Goal: Task Accomplishment & Management: Use online tool/utility

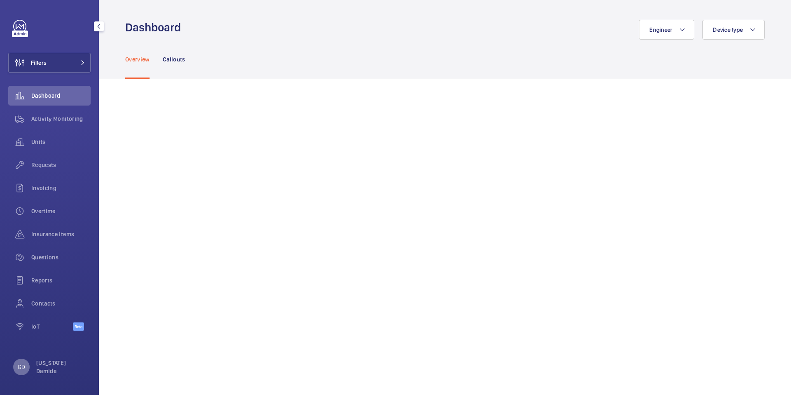
click at [19, 367] on p "GD" at bounding box center [21, 367] width 7 height 8
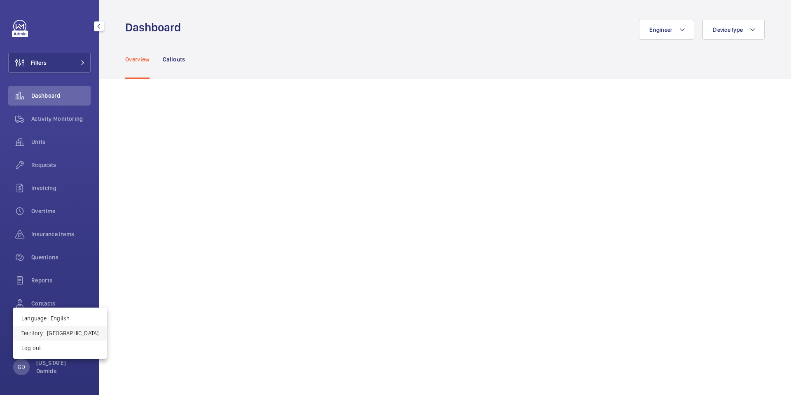
click at [65, 335] on p "Territory : United Kingdom" at bounding box center [59, 333] width 77 height 8
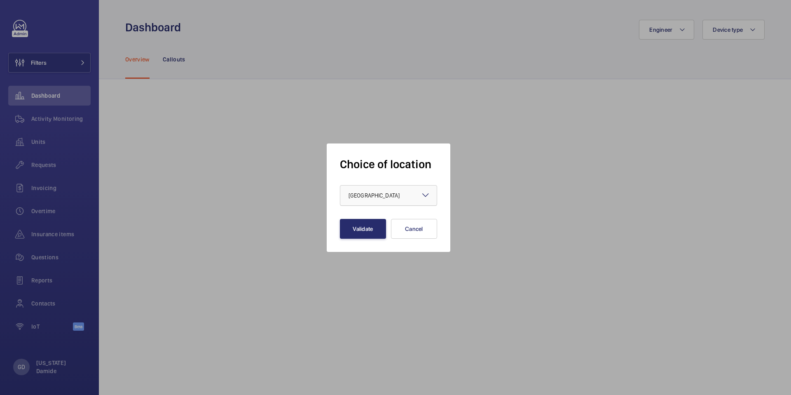
click at [375, 188] on div at bounding box center [388, 195] width 96 height 20
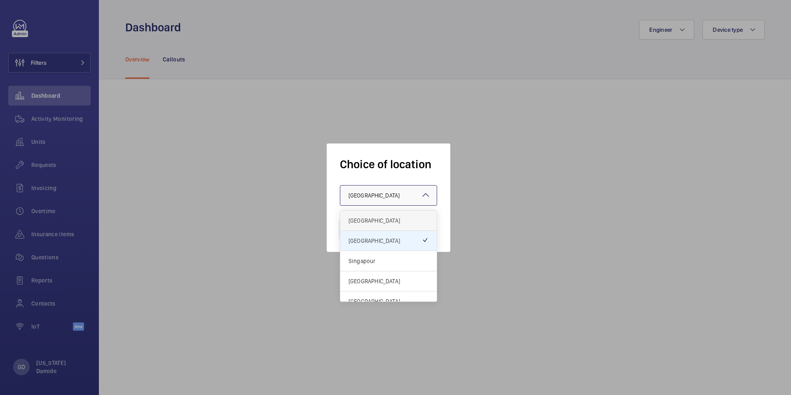
click at [369, 221] on span "[GEOGRAPHIC_DATA]" at bounding box center [389, 220] width 80 height 8
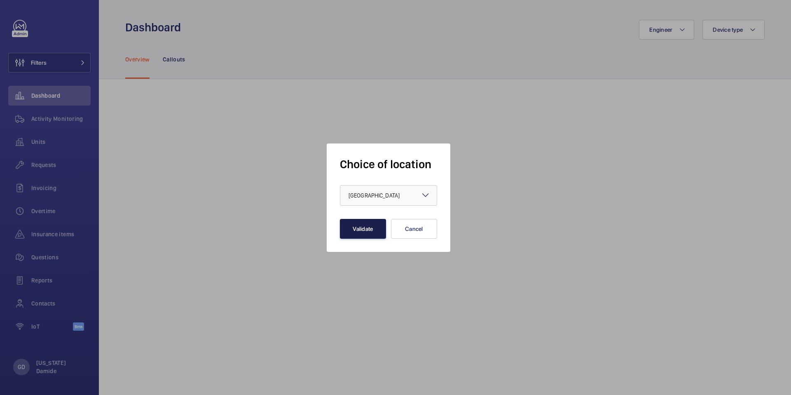
click at [361, 232] on button "Validate" at bounding box center [363, 229] width 46 height 20
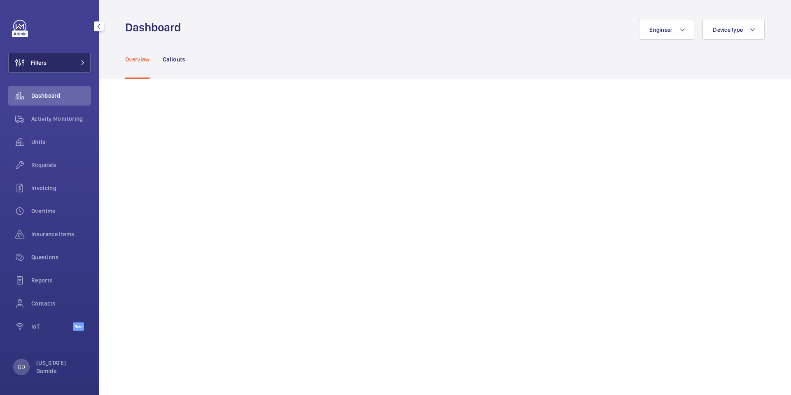
click at [74, 63] on button "Filters" at bounding box center [49, 63] width 82 height 20
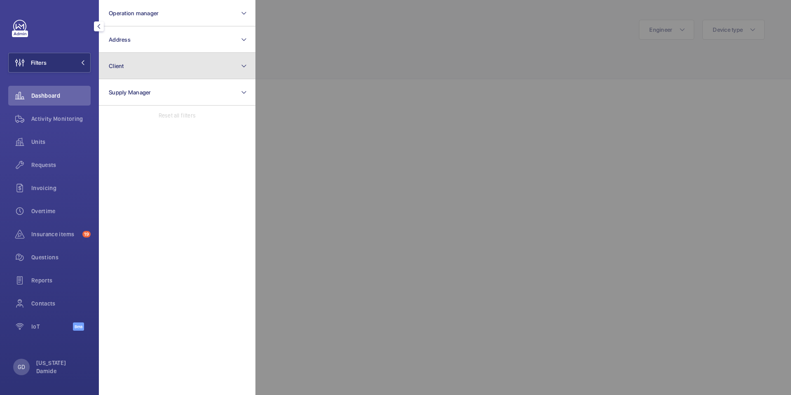
click at [164, 74] on button "Client" at bounding box center [177, 66] width 157 height 26
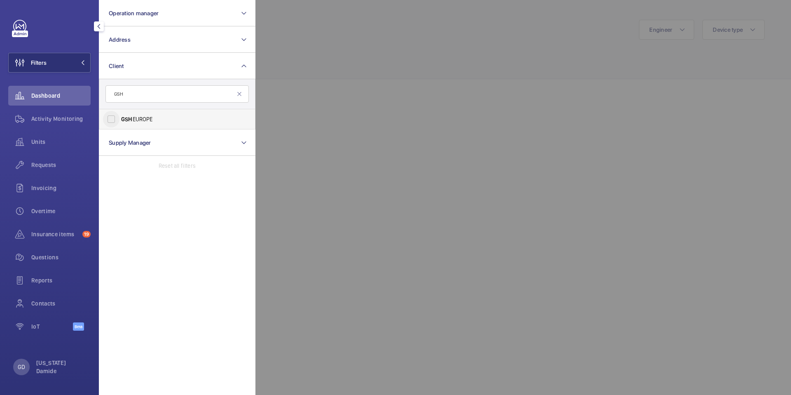
type input "GSH"
click at [112, 120] on input "GSH EUROPE" at bounding box center [111, 119] width 16 height 16
checkbox input "true"
click at [375, 87] on div at bounding box center [650, 197] width 791 height 395
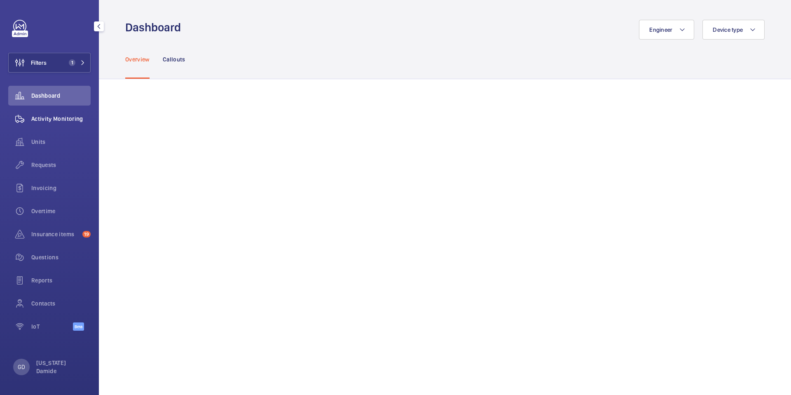
click at [58, 117] on span "Activity Monitoring" at bounding box center [60, 119] width 59 height 8
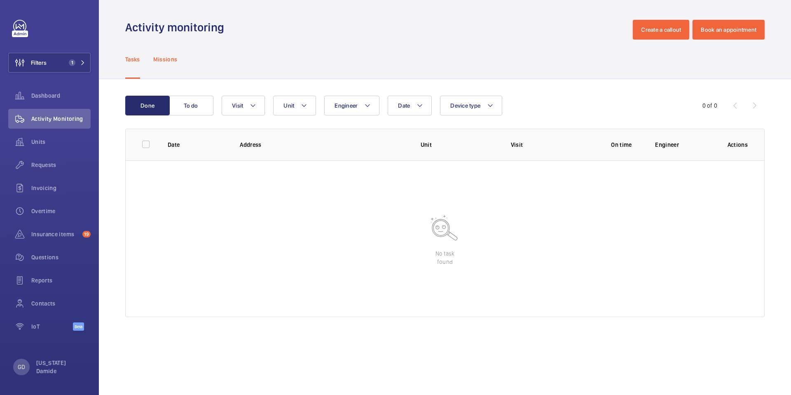
click at [166, 59] on p "Missions" at bounding box center [165, 59] width 24 height 8
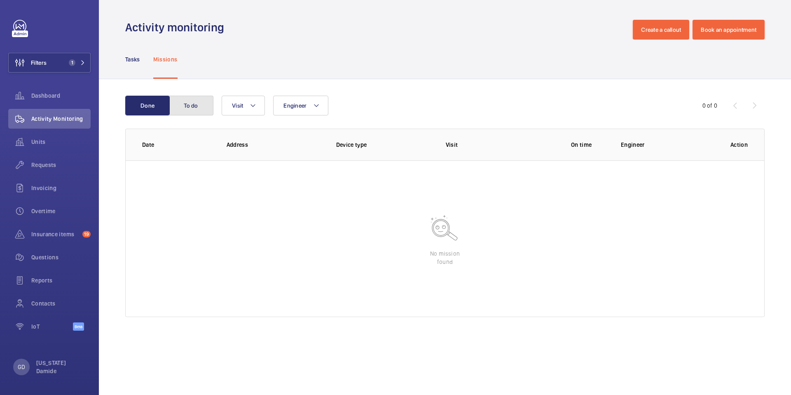
click at [189, 109] on button "To do" at bounding box center [191, 106] width 45 height 20
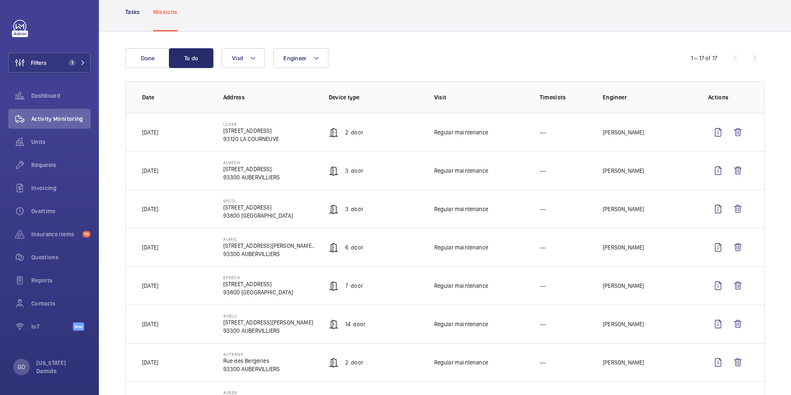
scroll to position [48, 0]
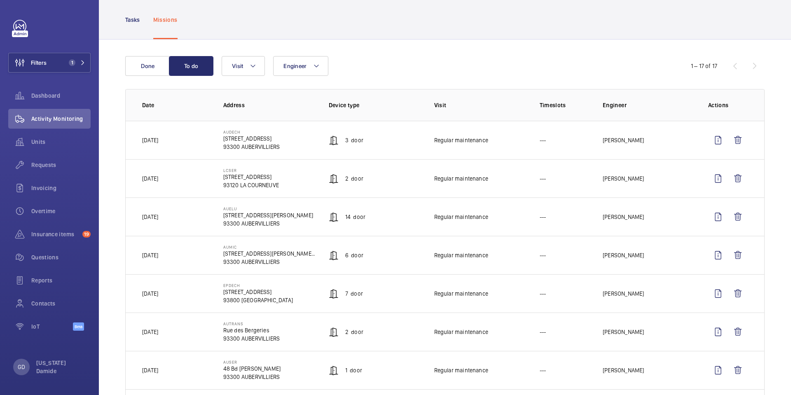
scroll to position [45, 0]
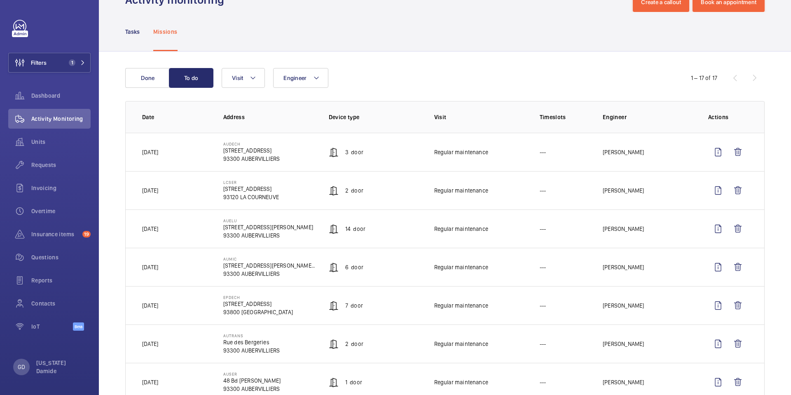
scroll to position [28, 0]
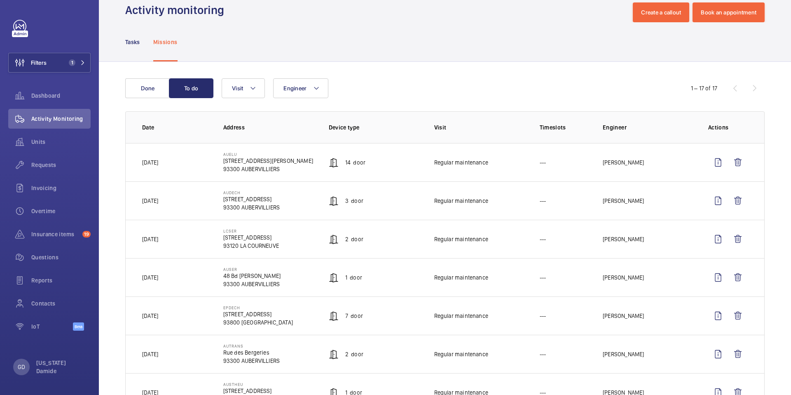
scroll to position [21, 0]
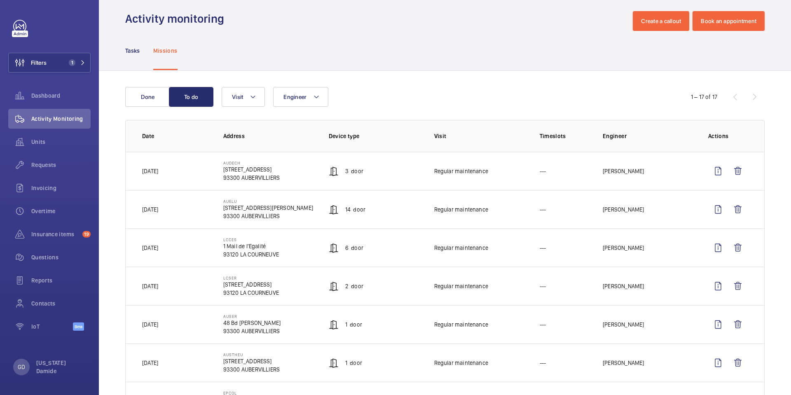
scroll to position [9, 0]
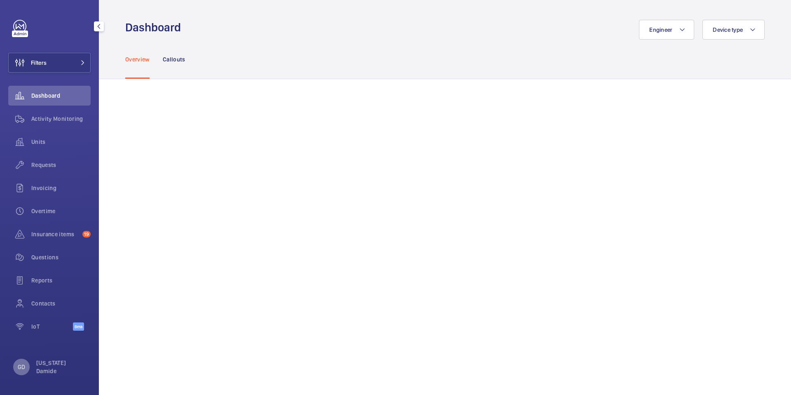
click at [19, 374] on div "GD" at bounding box center [21, 366] width 16 height 16
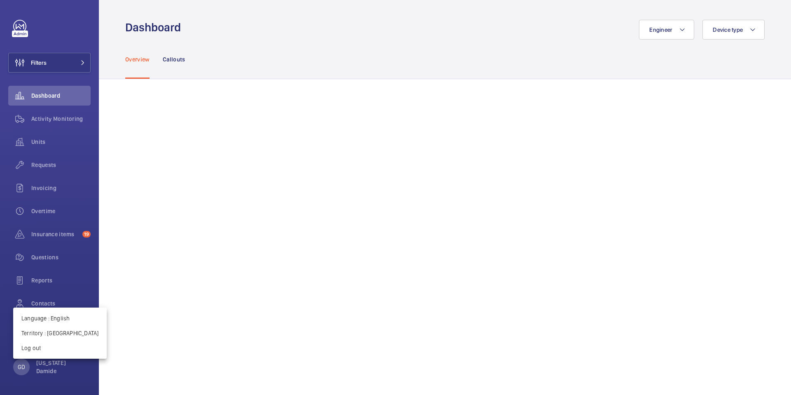
click at [68, 122] on div at bounding box center [395, 197] width 791 height 395
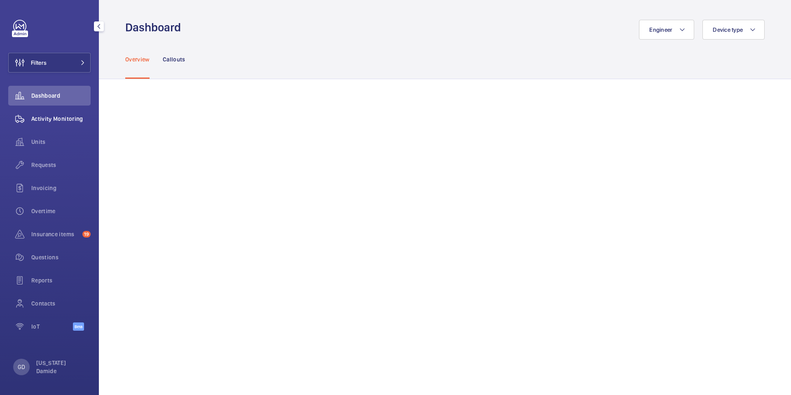
click at [71, 118] on span "Activity Monitoring" at bounding box center [60, 119] width 59 height 8
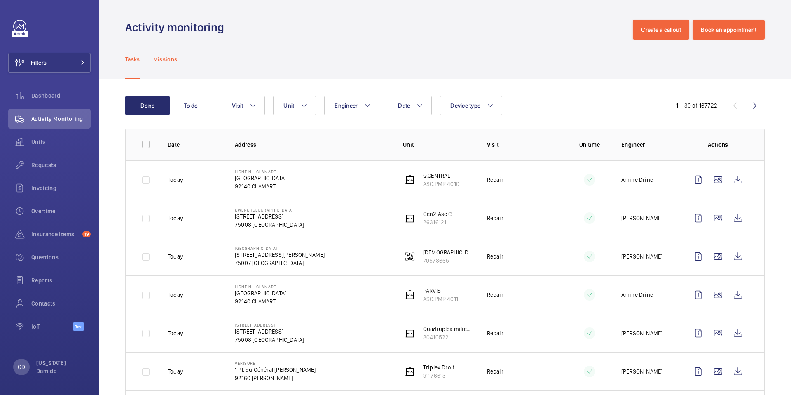
click at [160, 62] on p "Missions" at bounding box center [165, 59] width 24 height 8
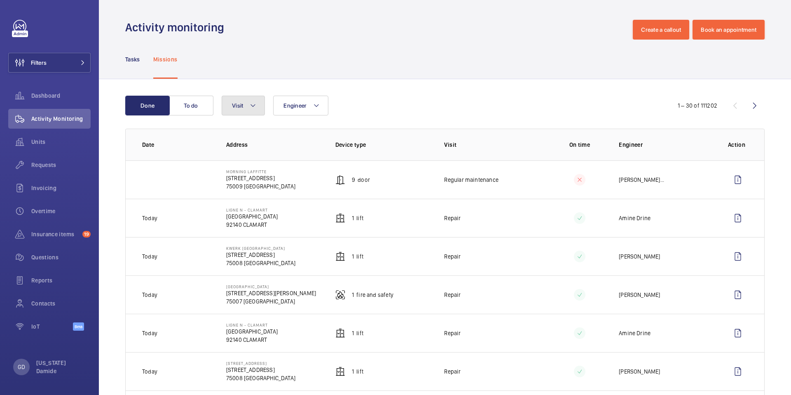
click at [248, 110] on button "Visit" at bounding box center [243, 106] width 43 height 20
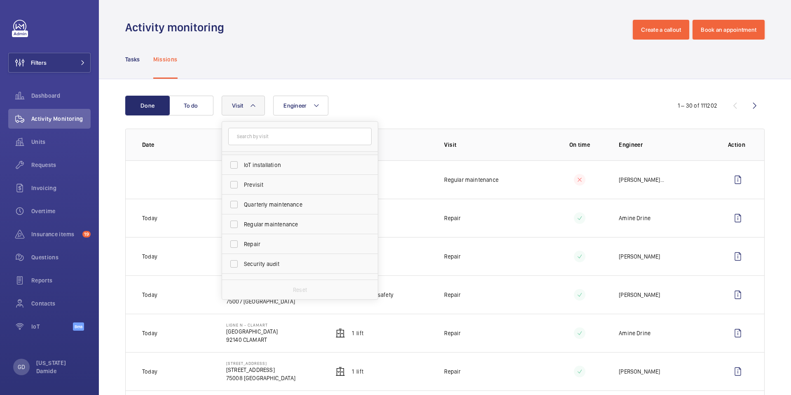
scroll to position [103, 0]
click at [235, 221] on input "Regular maintenance" at bounding box center [234, 216] width 16 height 16
checkbox input "true"
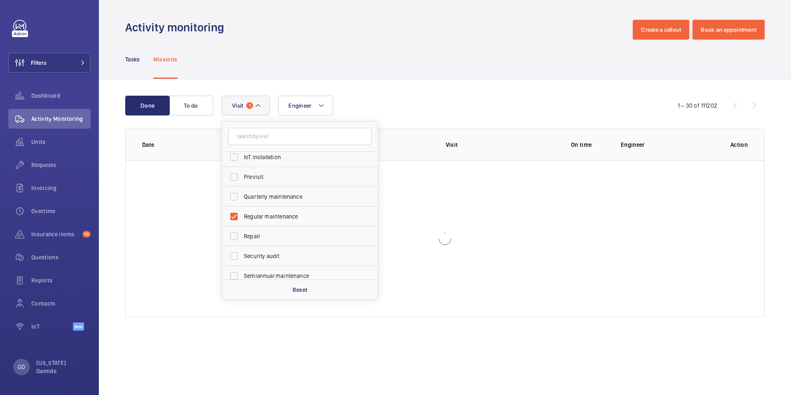
click at [396, 100] on div "Engineer Visit 1 Annual maintenance Breakdown Client appointment Insurance comp…" at bounding box center [443, 106] width 443 height 20
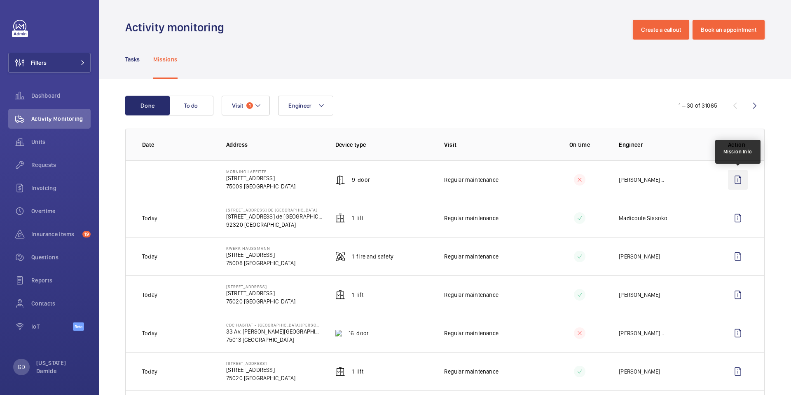
click at [740, 180] on wm-front-icon-button at bounding box center [738, 180] width 20 height 20
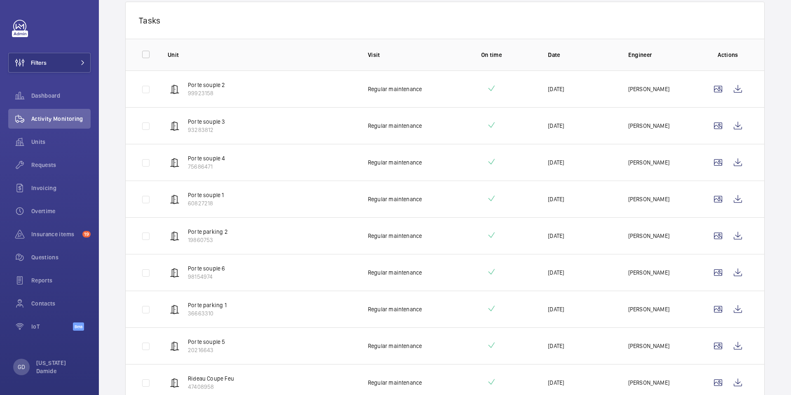
scroll to position [191, 0]
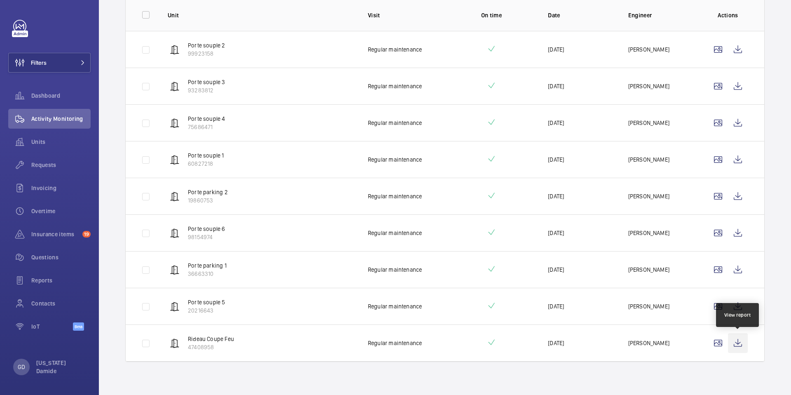
click at [743, 343] on wm-front-icon-button at bounding box center [738, 343] width 20 height 20
click at [45, 119] on span "Activity Monitoring" at bounding box center [60, 119] width 59 height 8
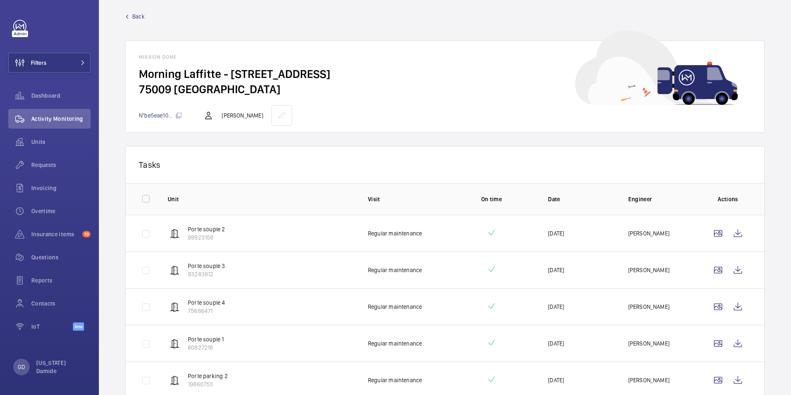
scroll to position [0, 0]
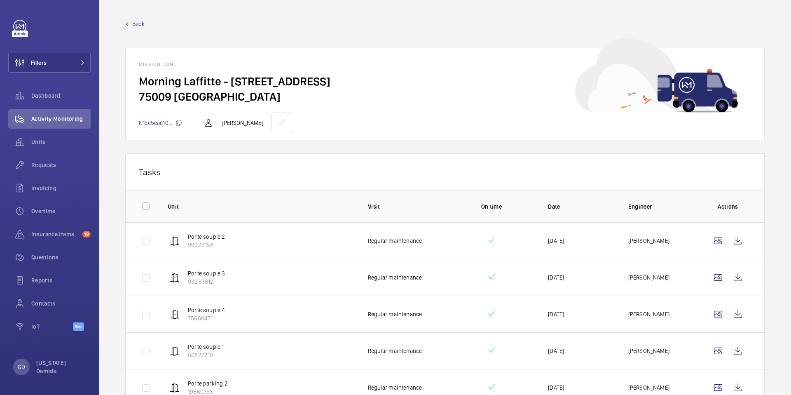
click at [138, 23] on span "Back" at bounding box center [138, 24] width 12 height 8
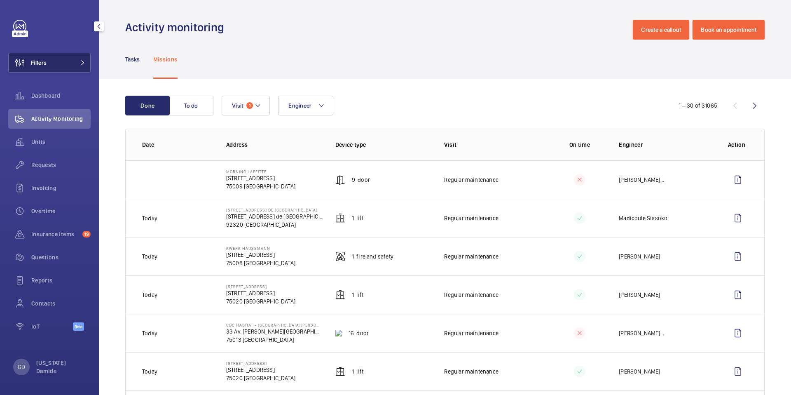
click at [68, 67] on button "Filters" at bounding box center [49, 63] width 82 height 20
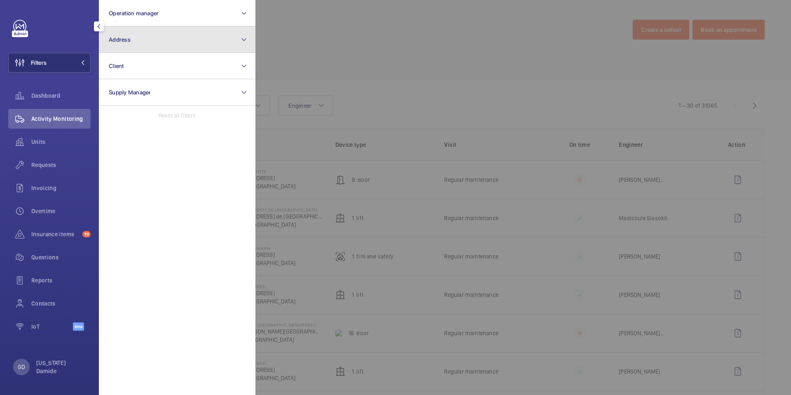
click at [163, 43] on button "Address" at bounding box center [177, 39] width 157 height 26
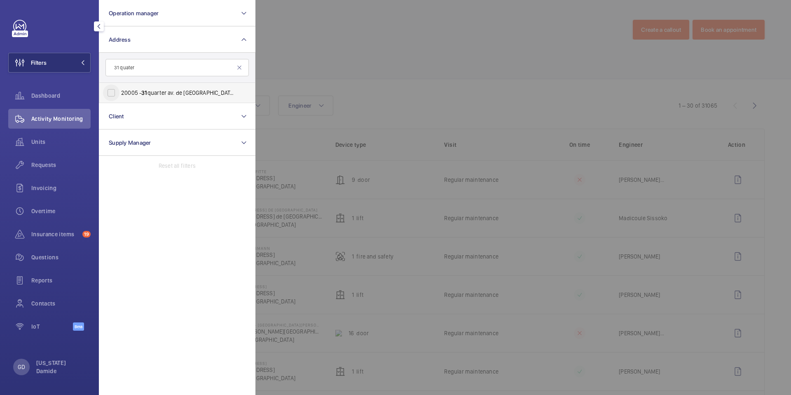
type input "31 quater"
click at [113, 90] on input "20005 - 31 quarter av. de Paris - 31 quater Av. de Paris, CHÂTILLON 92320" at bounding box center [111, 92] width 16 height 16
checkbox input "true"
click at [352, 68] on div at bounding box center [650, 197] width 791 height 395
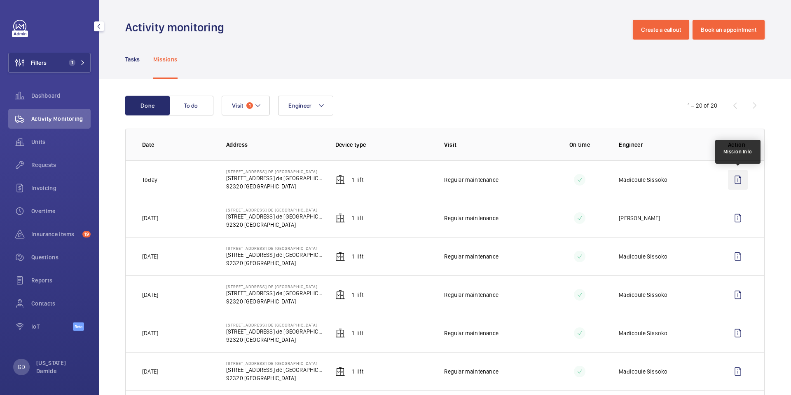
click at [737, 180] on wm-front-icon-button at bounding box center [738, 180] width 20 height 20
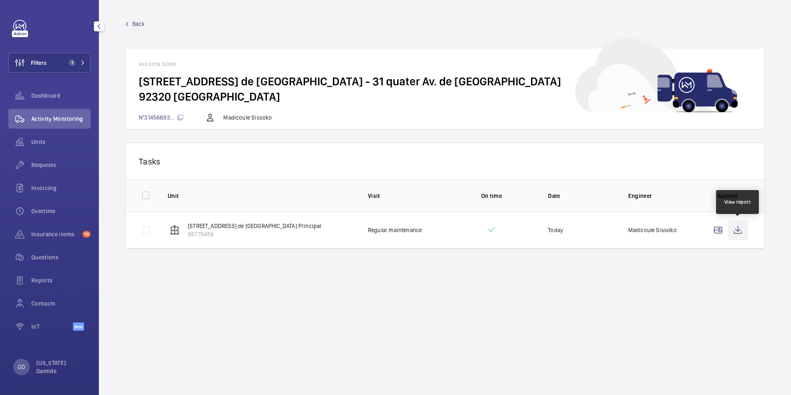
click at [738, 234] on wm-front-icon-button at bounding box center [738, 230] width 20 height 20
click at [135, 22] on span "Back" at bounding box center [138, 24] width 12 height 8
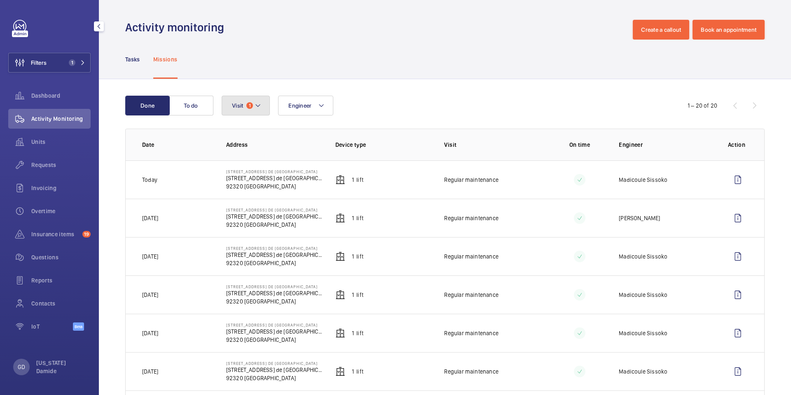
click at [260, 110] on button "Visit 1" at bounding box center [246, 106] width 48 height 20
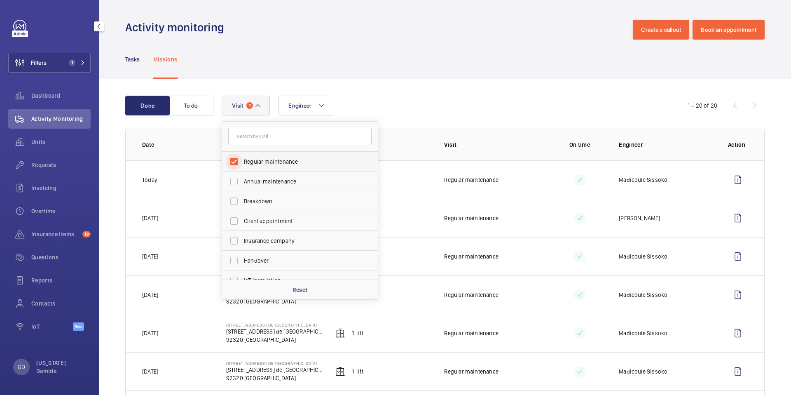
click at [234, 162] on input "Regular maintenance" at bounding box center [234, 161] width 16 height 16
checkbox input "false"
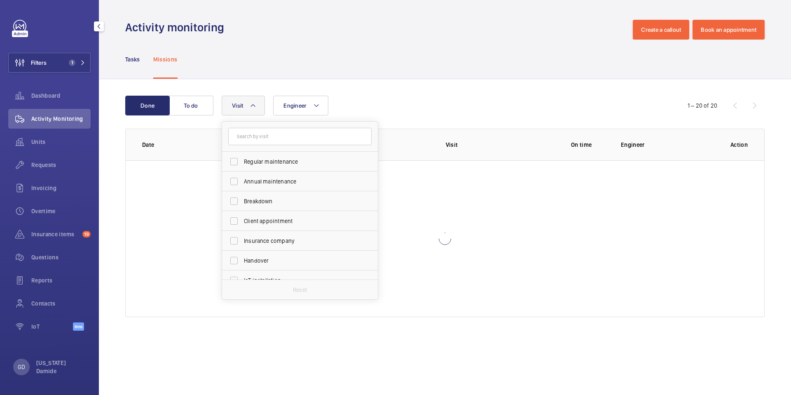
click at [378, 89] on div "Done To do Engineer Visit Regular maintenance Annual maintenance Breakdown Clie…" at bounding box center [445, 208] width 692 height 258
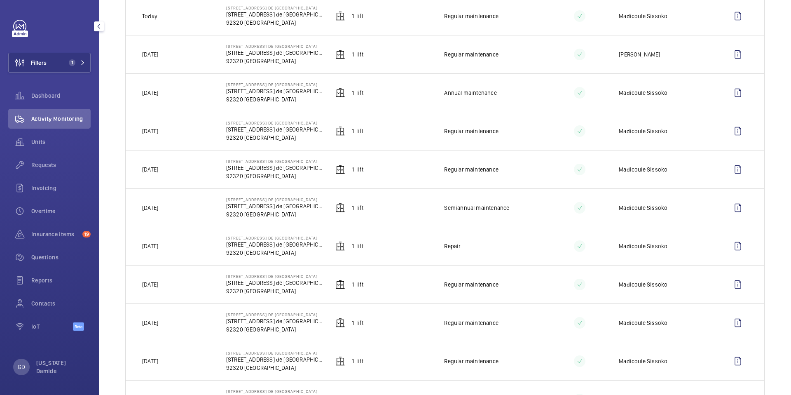
scroll to position [167, 0]
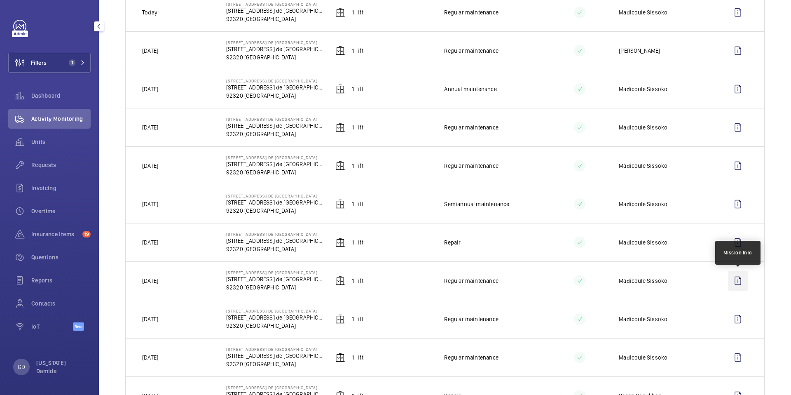
click at [739, 282] on wm-front-icon-button at bounding box center [738, 281] width 20 height 20
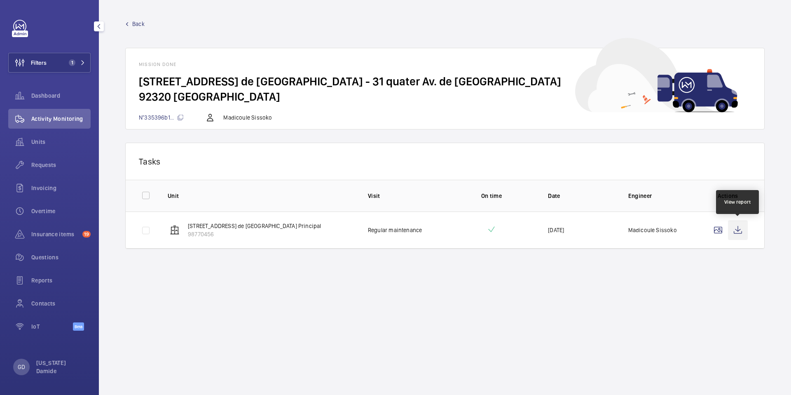
click at [738, 230] on wm-front-icon-button at bounding box center [738, 230] width 20 height 20
click at [139, 25] on span "Back" at bounding box center [138, 24] width 12 height 8
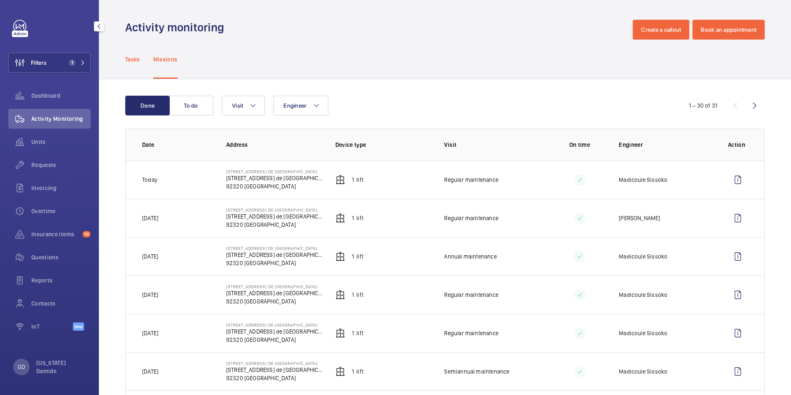
click at [133, 57] on p "Tasks" at bounding box center [132, 59] width 15 height 8
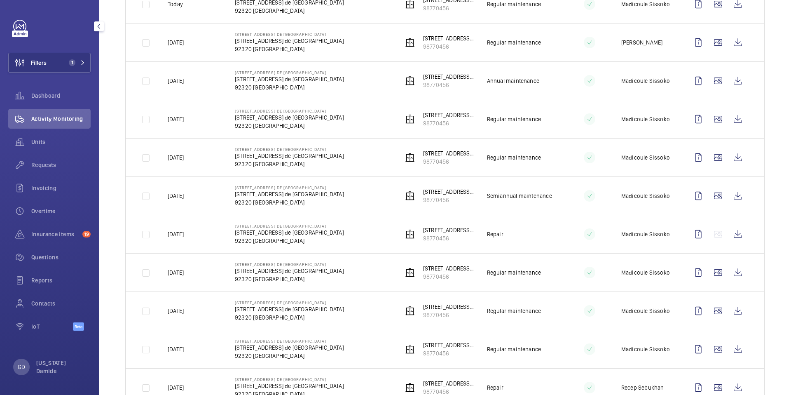
scroll to position [178, 0]
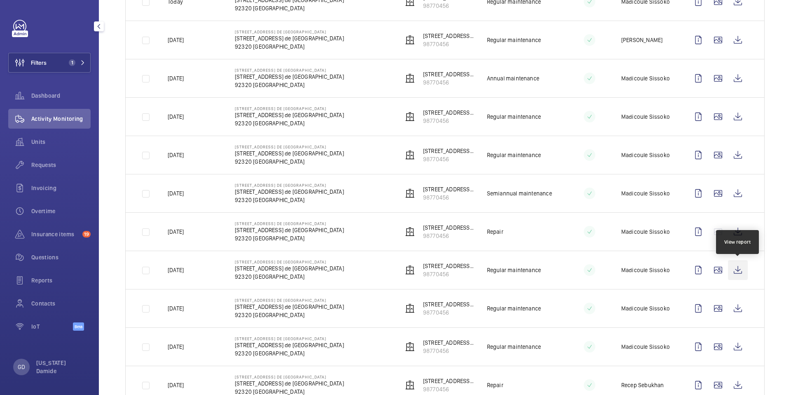
click at [734, 271] on wm-front-icon-button at bounding box center [738, 270] width 20 height 20
click at [738, 308] on wm-front-icon-button at bounding box center [738, 308] width 20 height 20
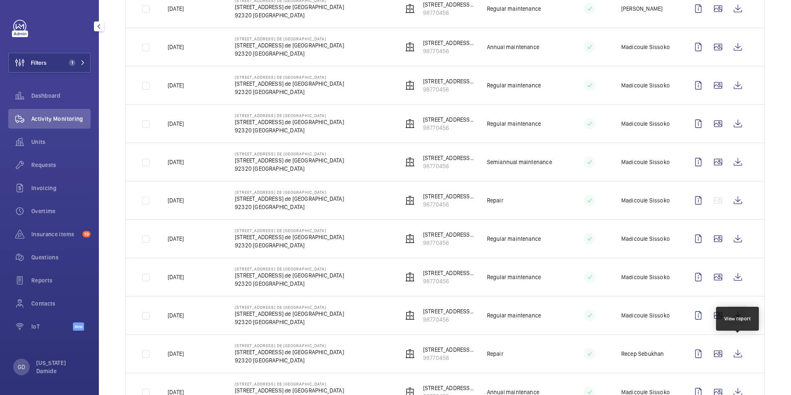
scroll to position [235, 0]
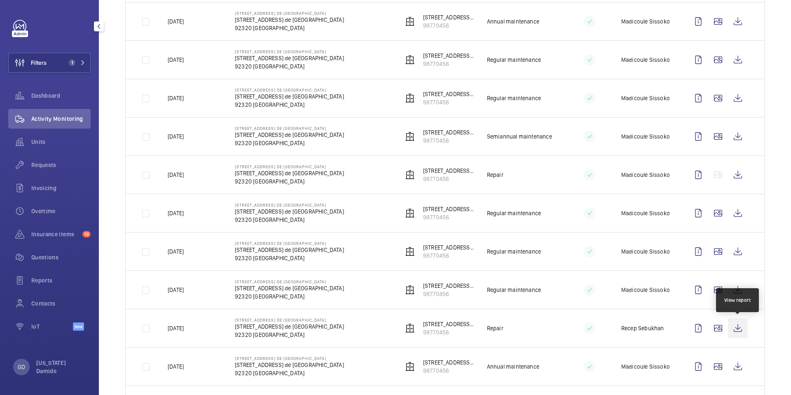
click at [740, 325] on wm-front-icon-button at bounding box center [738, 328] width 20 height 20
click at [740, 368] on wm-front-icon-button at bounding box center [738, 366] width 20 height 20
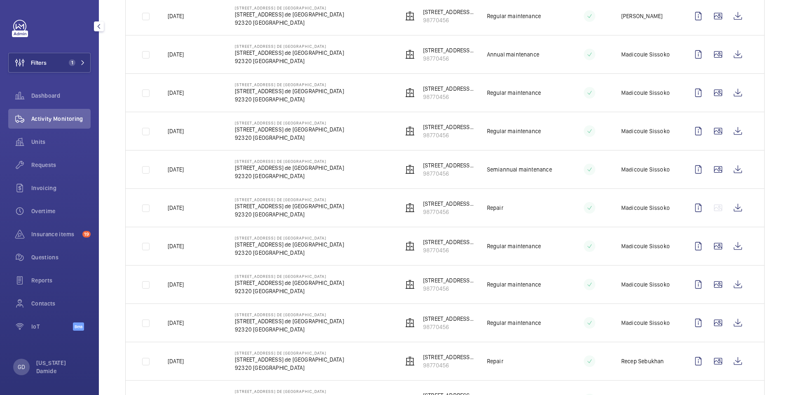
scroll to position [0, 0]
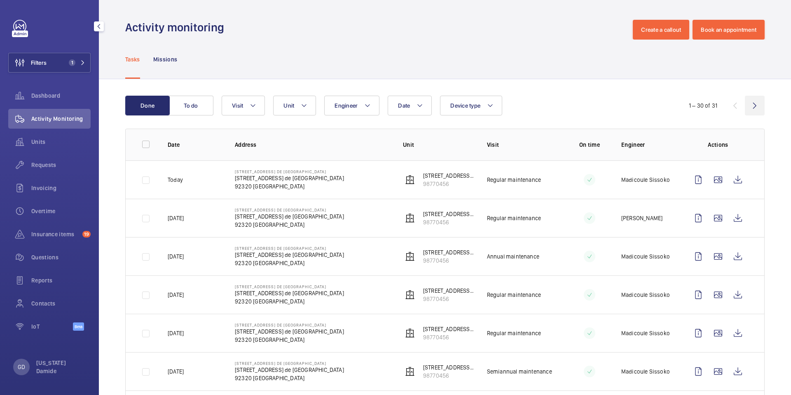
click at [755, 104] on wm-front-icon-button at bounding box center [755, 106] width 20 height 20
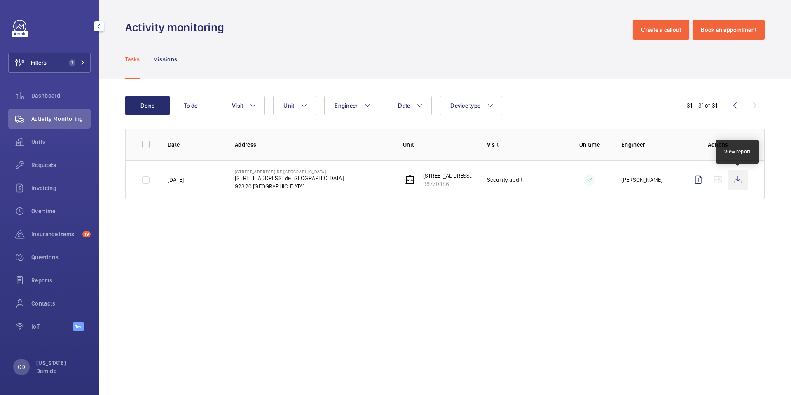
click at [735, 183] on wm-front-icon-button at bounding box center [738, 180] width 20 height 20
click at [259, 109] on button "Visit" at bounding box center [243, 106] width 43 height 20
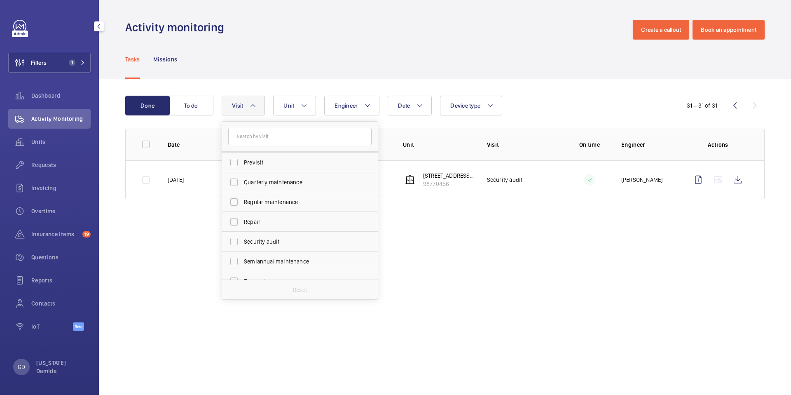
scroll to position [129, 0]
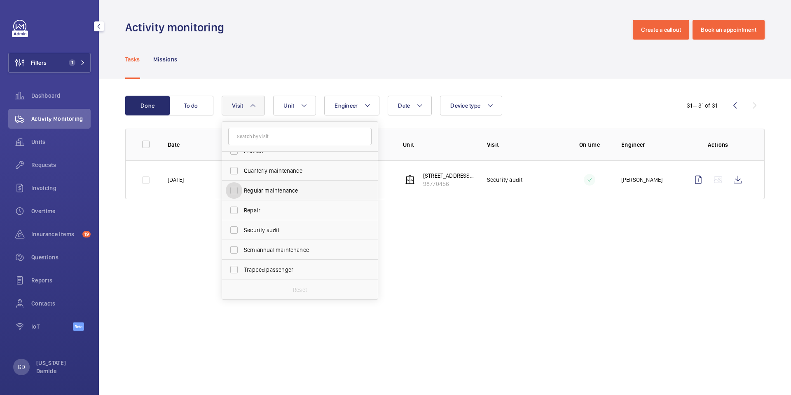
click at [237, 189] on input "Regular maintenance" at bounding box center [234, 190] width 16 height 16
checkbox input "true"
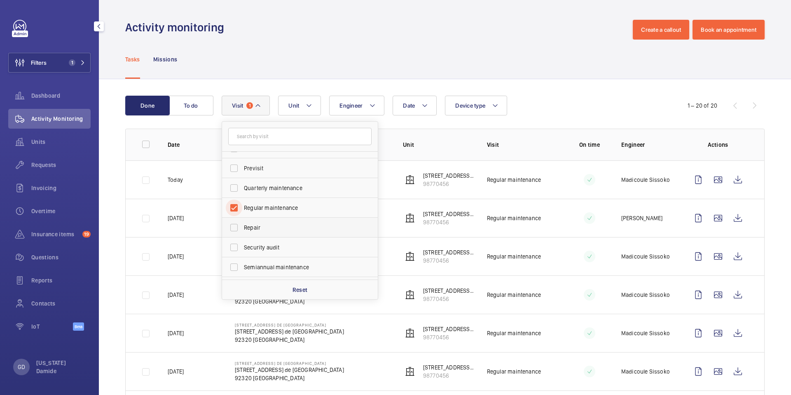
scroll to position [111, 0]
click at [235, 191] on input "Quarterly maintenance" at bounding box center [234, 189] width 16 height 16
checkbox input "true"
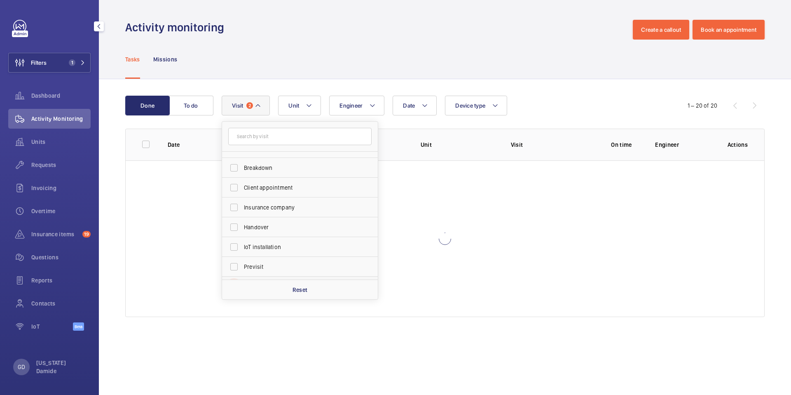
scroll to position [2, 0]
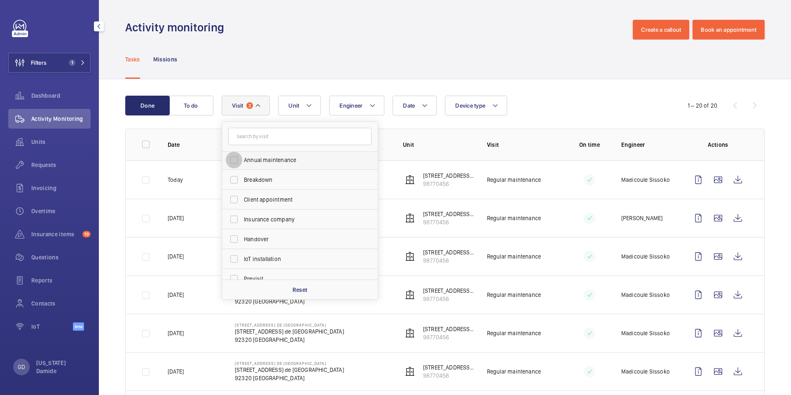
click at [234, 163] on input "Annual maintenance" at bounding box center [234, 160] width 16 height 16
checkbox input "true"
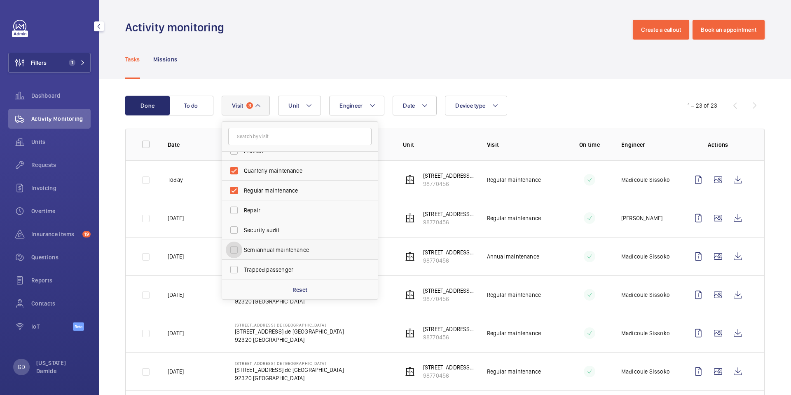
click at [236, 250] on input "Semiannual maintenance" at bounding box center [234, 249] width 16 height 16
checkbox input "true"
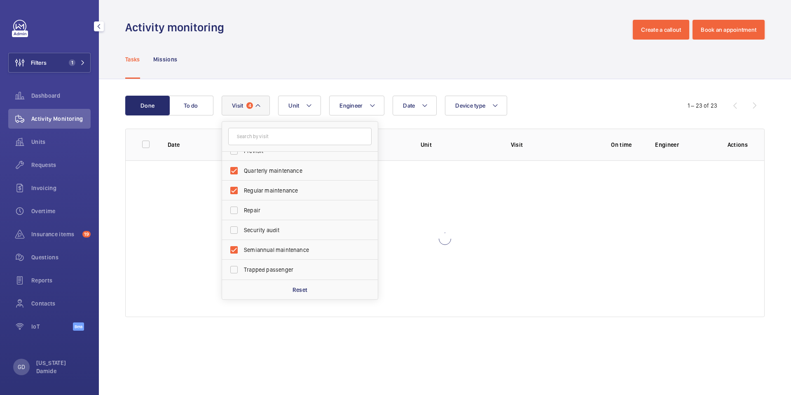
click at [435, 63] on div "Tasks Missions" at bounding box center [444, 59] width 639 height 39
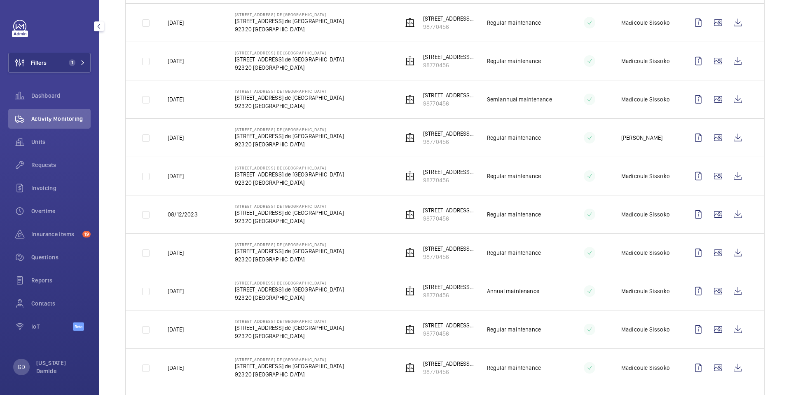
scroll to position [782, 0]
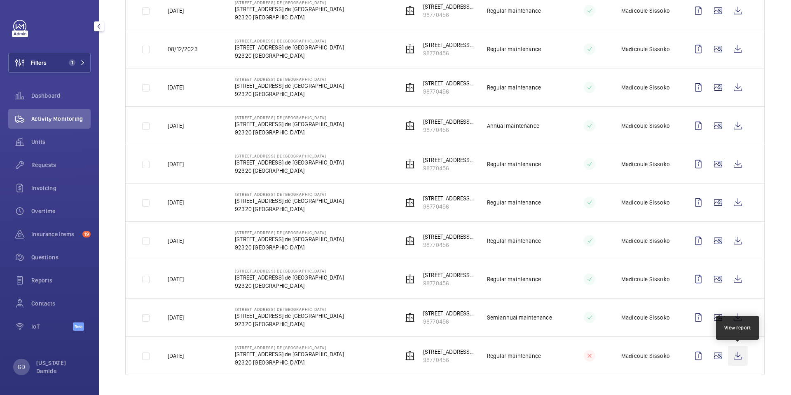
click at [737, 357] on wm-front-icon-button at bounding box center [738, 356] width 20 height 20
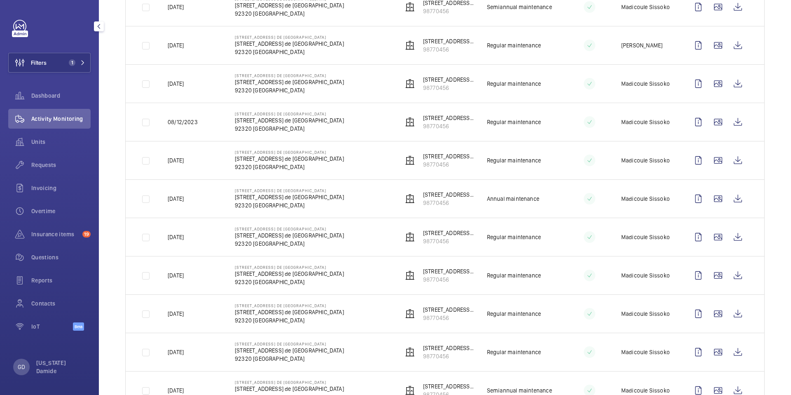
scroll to position [706, 0]
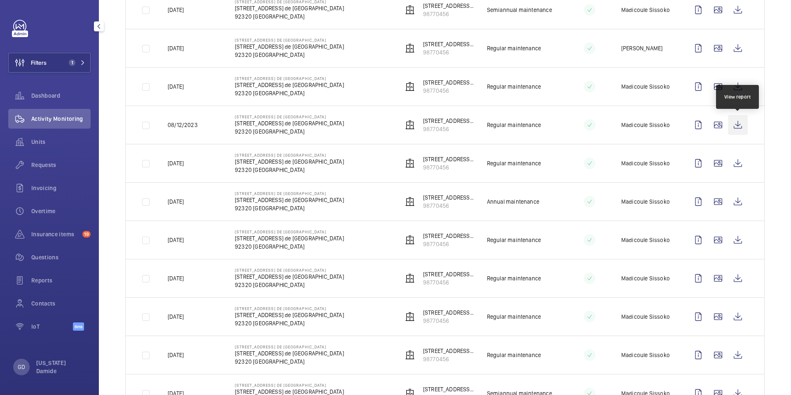
click at [742, 125] on wm-front-icon-button at bounding box center [738, 125] width 20 height 20
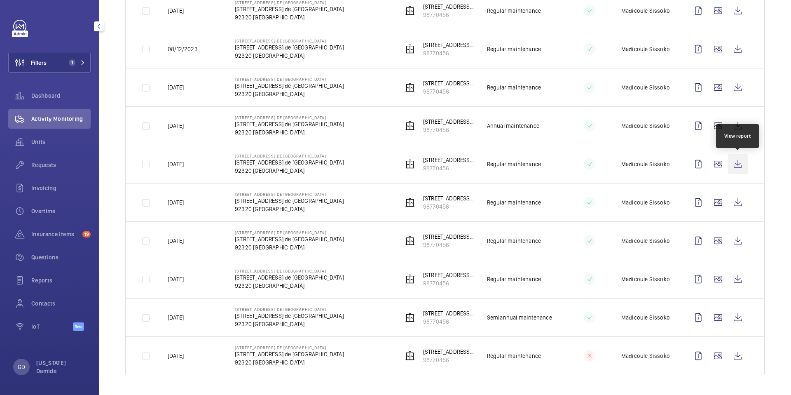
click at [742, 166] on wm-front-icon-button at bounding box center [738, 164] width 20 height 20
click at [738, 279] on wm-front-icon-button at bounding box center [738, 279] width 20 height 20
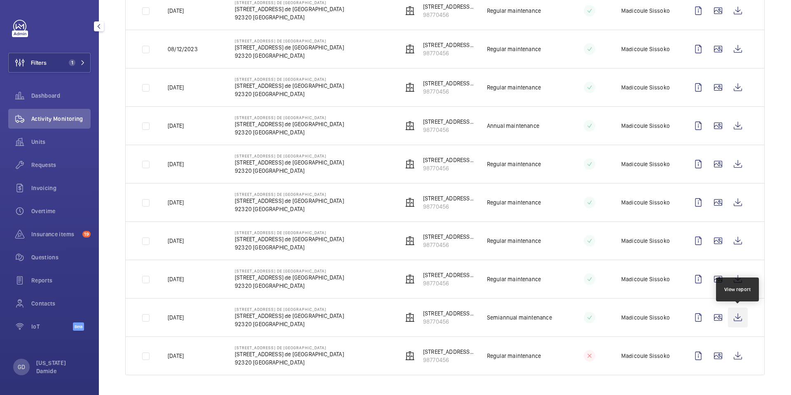
click at [741, 318] on wm-front-icon-button at bounding box center [738, 317] width 20 height 20
click at [738, 356] on wm-front-icon-button at bounding box center [738, 356] width 20 height 20
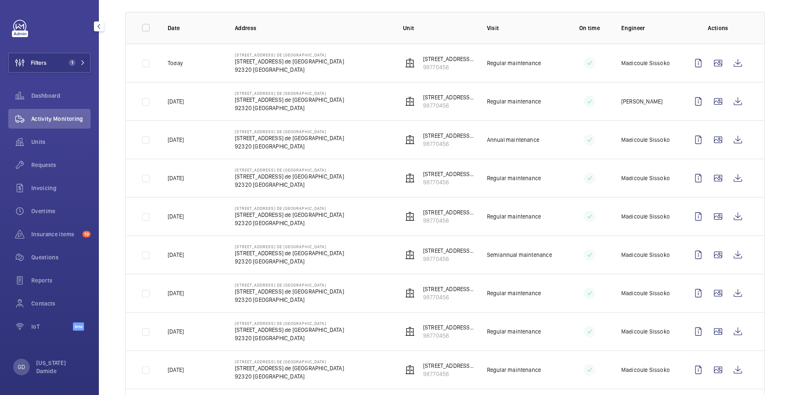
scroll to position [0, 0]
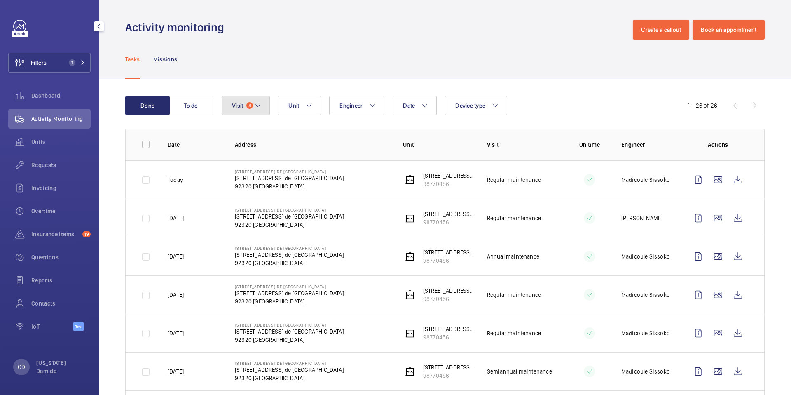
click at [259, 103] on mat-icon at bounding box center [258, 106] width 7 height 10
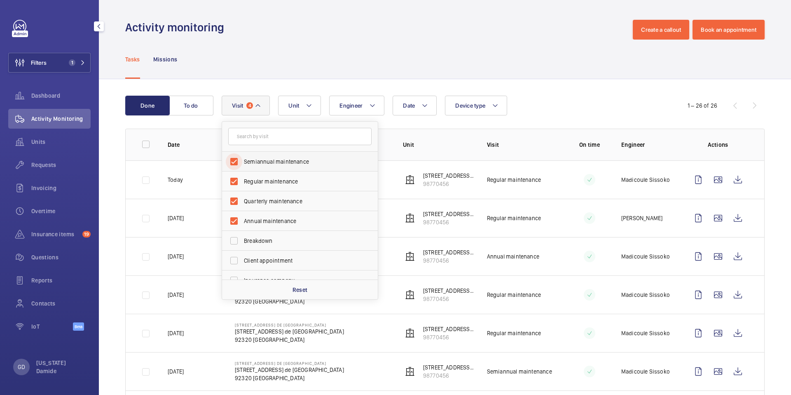
click at [235, 165] on input "Semiannual maintenance" at bounding box center [234, 161] width 16 height 16
checkbox input "false"
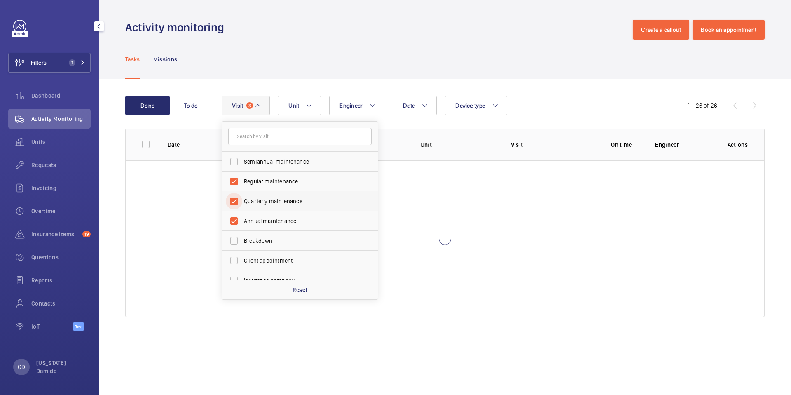
click at [234, 201] on input "Quarterly maintenance" at bounding box center [234, 201] width 16 height 16
checkbox input "false"
click at [234, 220] on input "Annual maintenance" at bounding box center [234, 221] width 16 height 16
checkbox input "false"
click at [442, 66] on div "Tasks Missions" at bounding box center [444, 59] width 639 height 39
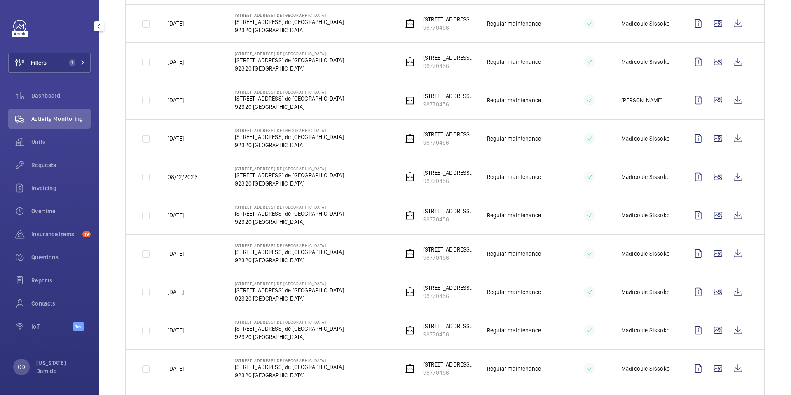
scroll to position [552, 0]
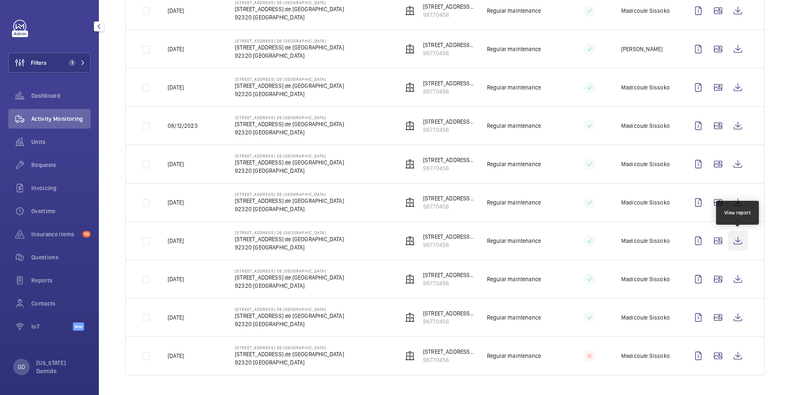
click at [738, 243] on wm-front-icon-button at bounding box center [738, 241] width 20 height 20
click at [739, 125] on wm-front-icon-button at bounding box center [738, 126] width 20 height 20
click at [739, 164] on wm-front-icon-button at bounding box center [738, 164] width 20 height 20
click at [744, 206] on wm-front-icon-button at bounding box center [738, 202] width 20 height 20
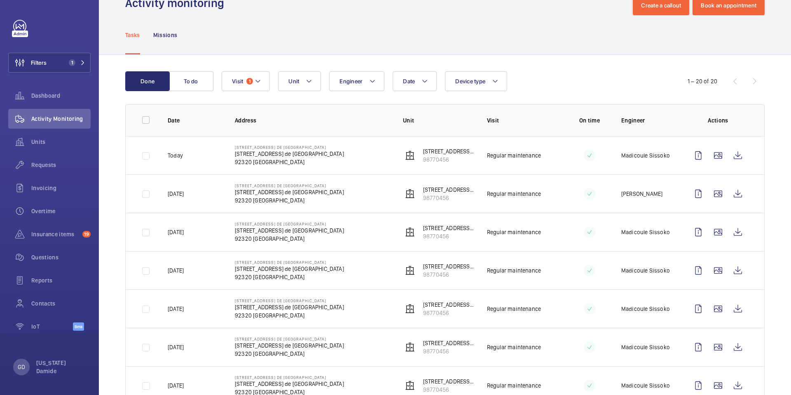
scroll to position [19, 0]
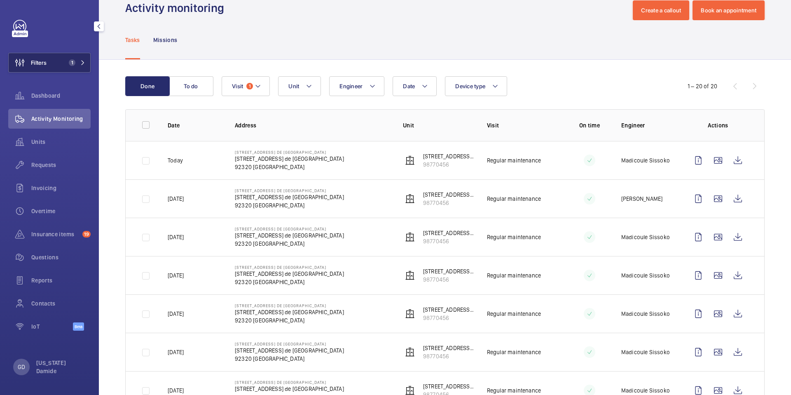
click at [81, 64] on mat-icon at bounding box center [82, 62] width 5 height 5
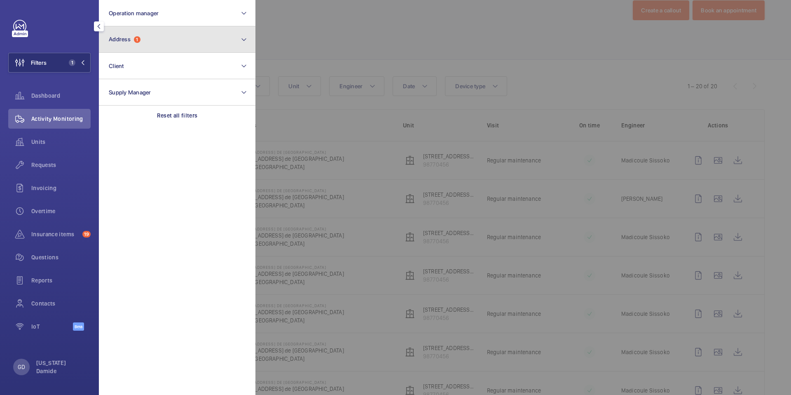
click at [170, 47] on button "Address 1" at bounding box center [177, 39] width 157 height 26
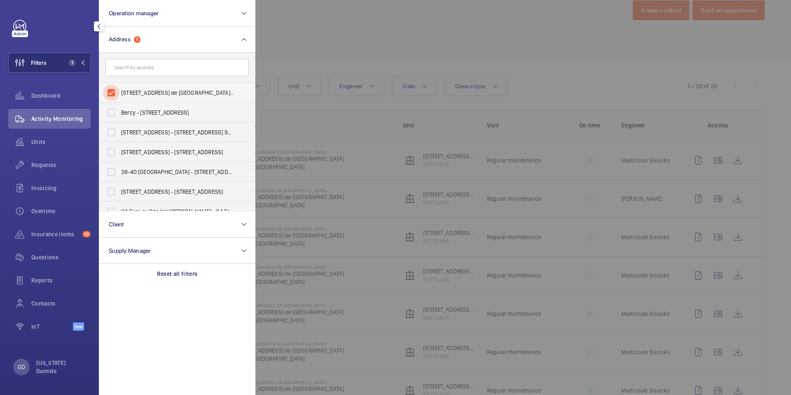
click at [114, 91] on input "20005 - 31 quarter av. de Paris - 31 quater Av. de Paris, CHÂTILLON 92320" at bounding box center [111, 92] width 16 height 16
checkbox input "false"
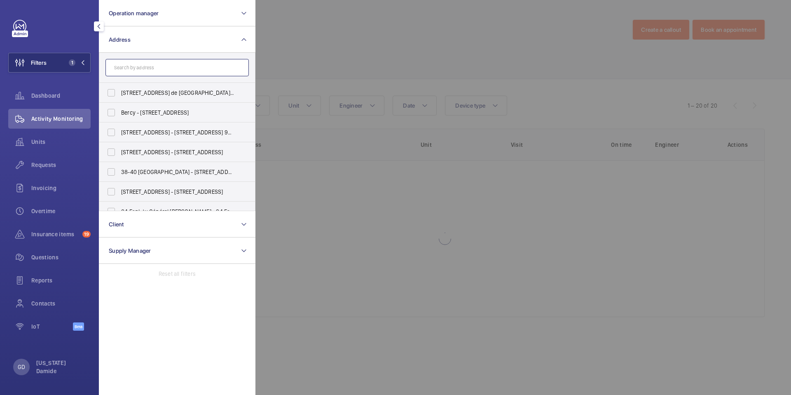
click at [141, 72] on input "text" at bounding box center [176, 67] width 143 height 17
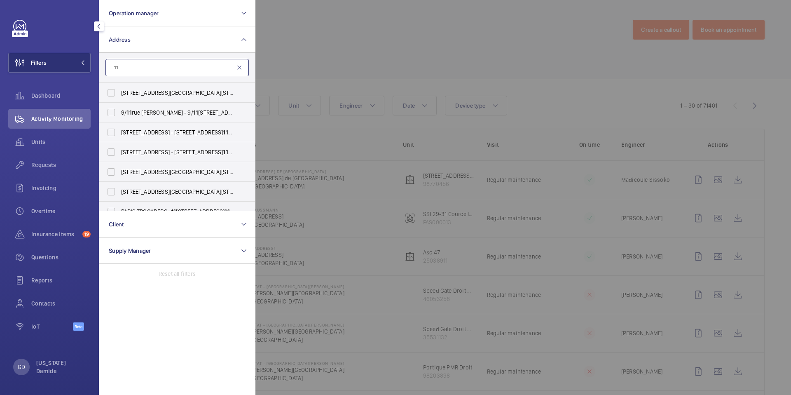
type input "1"
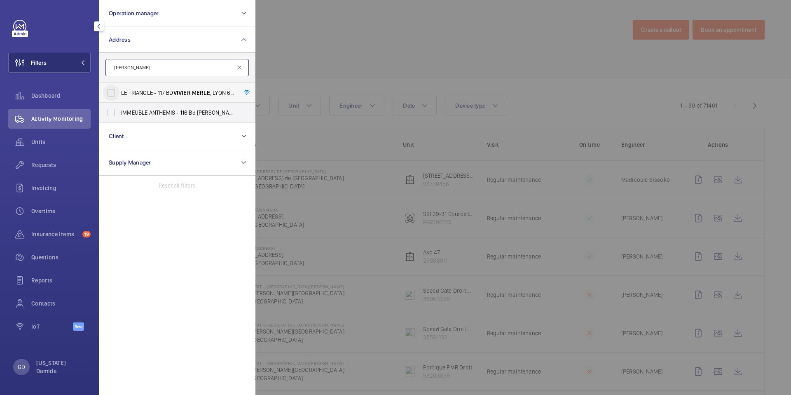
type input "[PERSON_NAME]"
click at [114, 91] on input "LE TRIANGLE - 117 BD VIVIER MERLE , LYON 69003" at bounding box center [111, 92] width 16 height 16
checkbox input "true"
click at [112, 113] on input "IMMEUBLE ANTHEMIS - 116 Bd Marius Vivier Merle , LYON 69003" at bounding box center [111, 112] width 16 height 16
checkbox input "true"
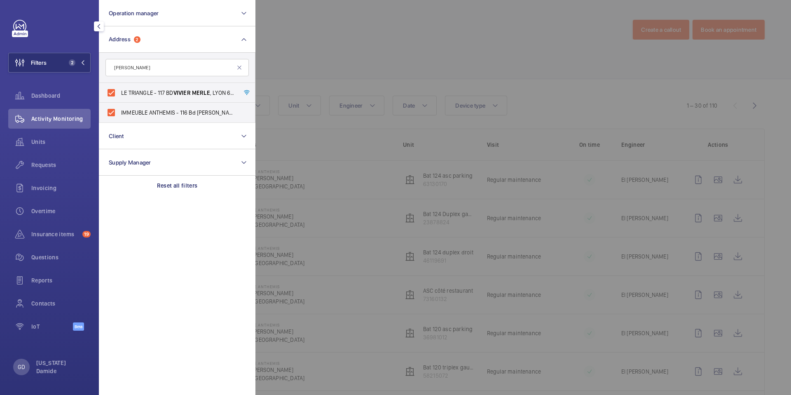
click at [303, 56] on div at bounding box center [650, 197] width 791 height 395
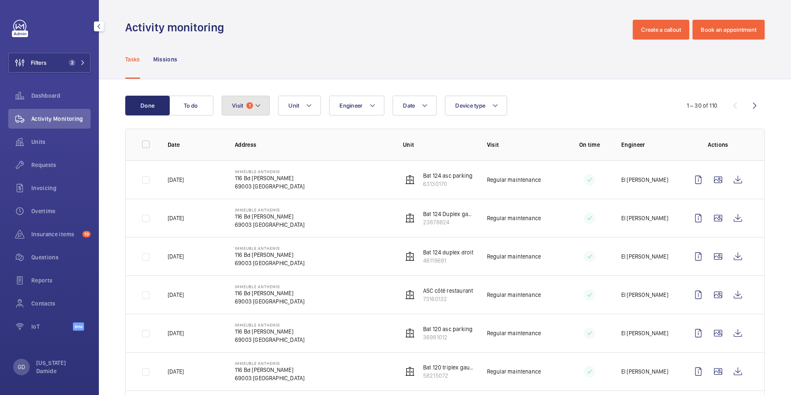
click at [237, 106] on span "Visit" at bounding box center [237, 105] width 11 height 7
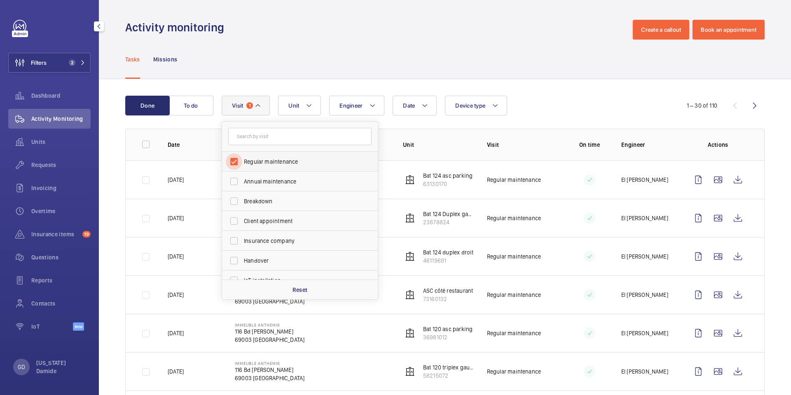
click at [232, 161] on input "Regular maintenance" at bounding box center [234, 161] width 16 height 16
checkbox input "false"
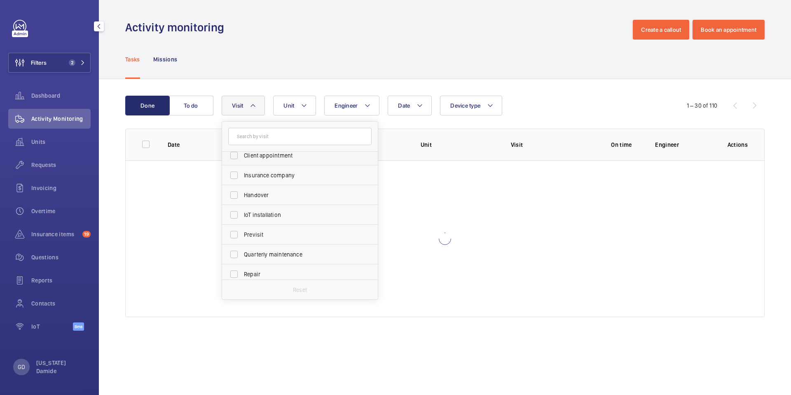
scroll to position [129, 0]
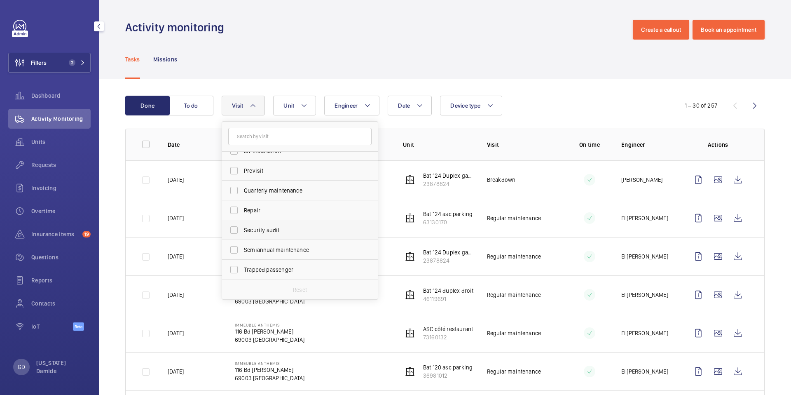
click at [242, 231] on label "Security audit" at bounding box center [293, 230] width 143 height 20
click at [242, 231] on input "Security audit" at bounding box center [234, 230] width 16 height 16
checkbox input "true"
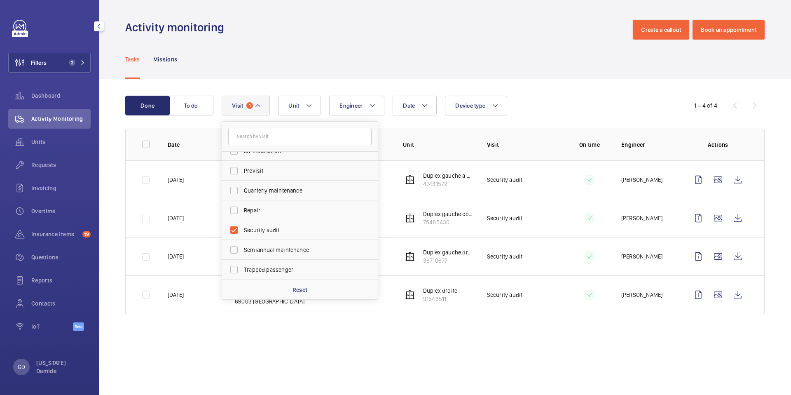
click at [382, 66] on div "Tasks Missions" at bounding box center [444, 59] width 639 height 39
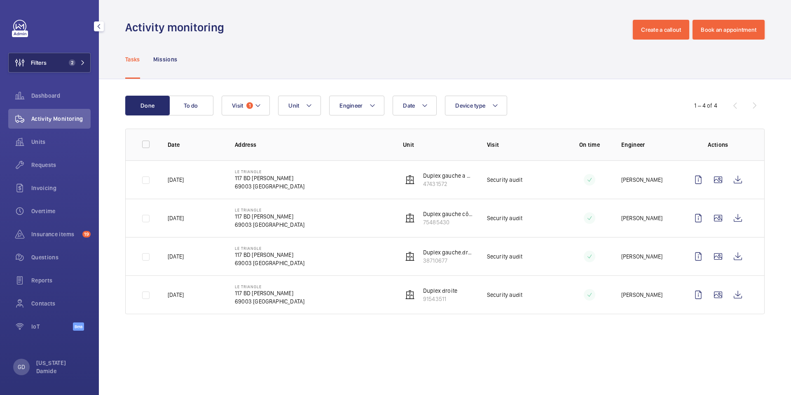
click at [78, 62] on span "2" at bounding box center [76, 62] width 20 height 7
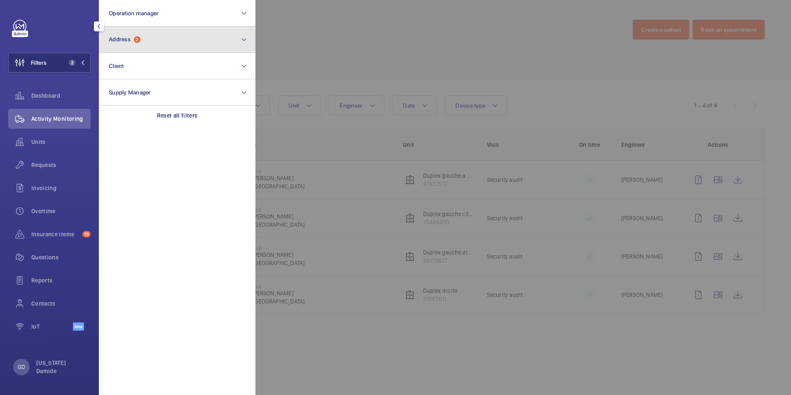
click at [162, 38] on button "Address 2" at bounding box center [177, 39] width 157 height 26
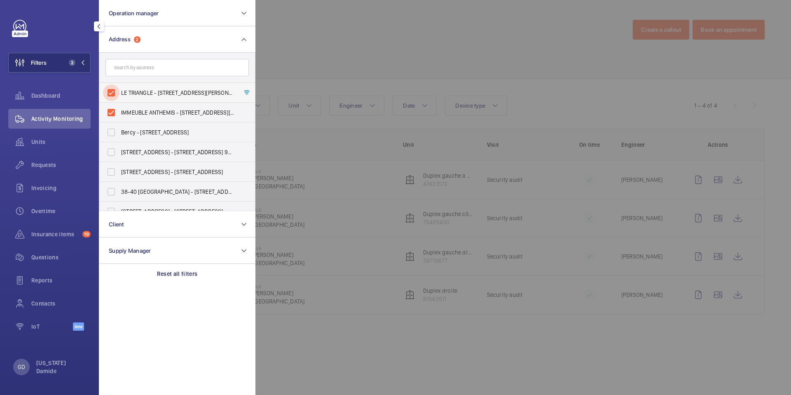
click at [110, 94] on input "LE TRIANGLE - [STREET_ADDRESS][PERSON_NAME]" at bounding box center [111, 92] width 16 height 16
checkbox input "true"
click at [309, 55] on div at bounding box center [650, 197] width 791 height 395
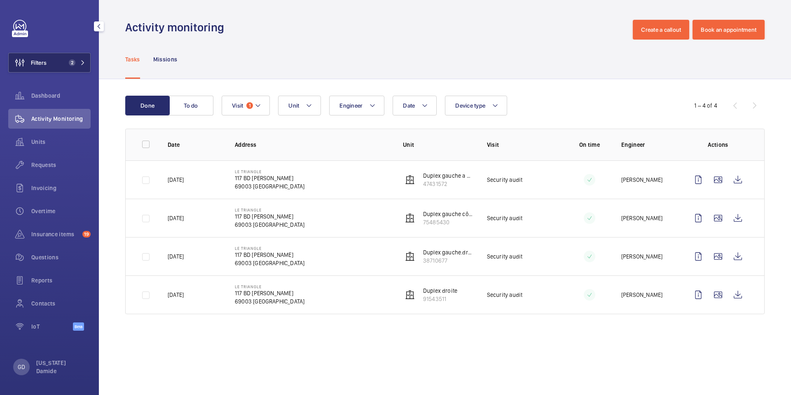
click at [63, 55] on button "Filters 2" at bounding box center [49, 63] width 82 height 20
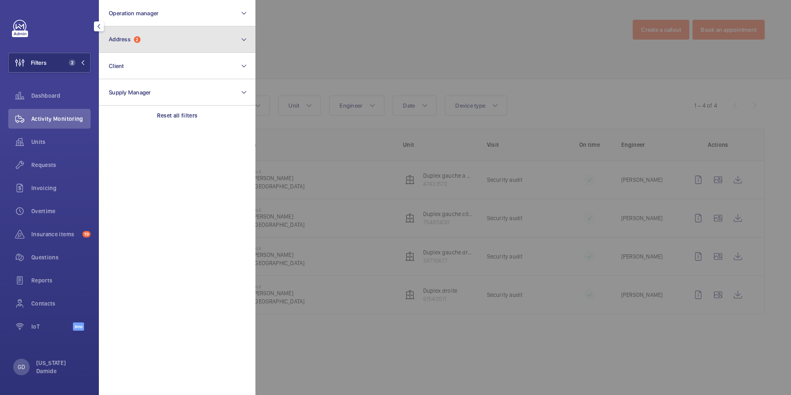
click at [130, 32] on button "Address 2" at bounding box center [177, 39] width 157 height 26
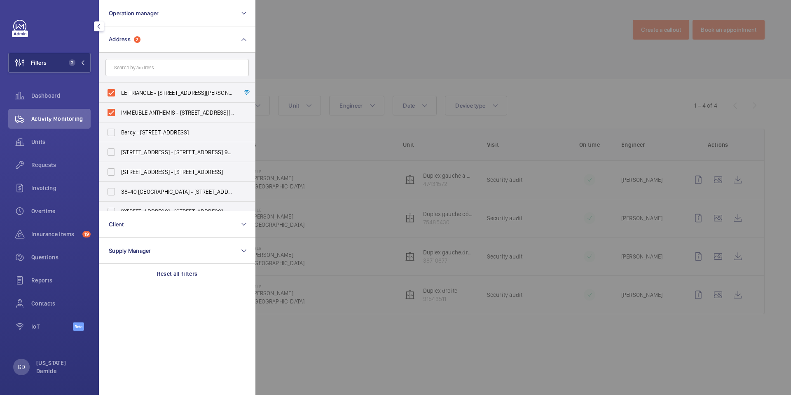
click at [335, 42] on div at bounding box center [650, 197] width 791 height 395
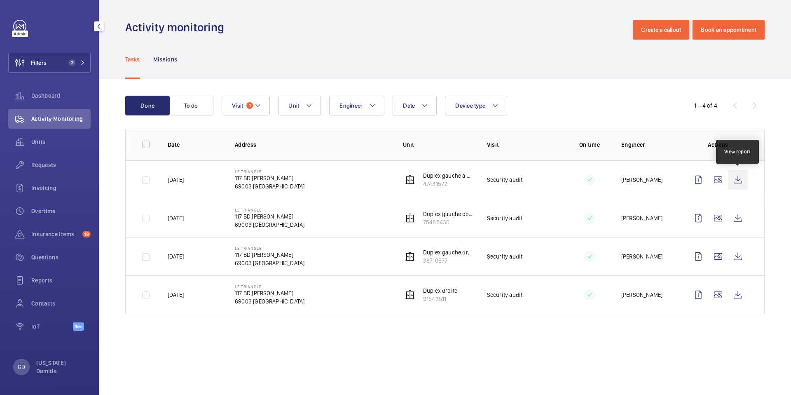
click at [735, 180] on wm-front-icon-button at bounding box center [738, 180] width 20 height 20
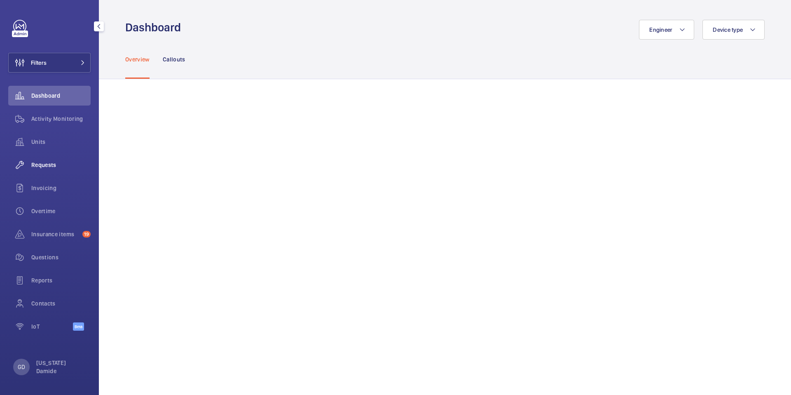
click at [52, 168] on span "Requests" at bounding box center [60, 165] width 59 height 8
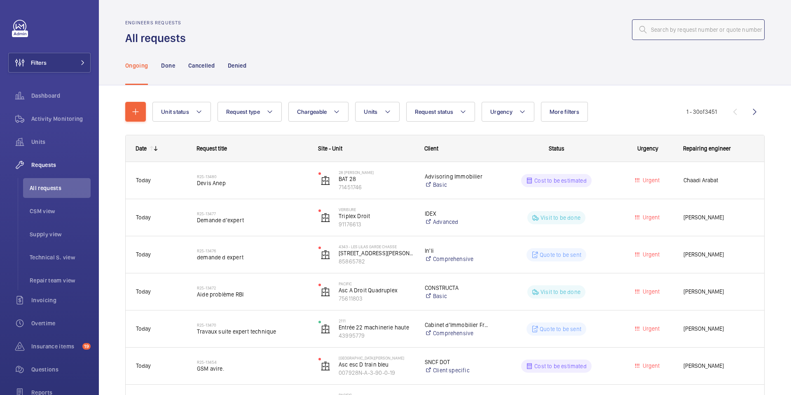
click at [685, 24] on input "text" at bounding box center [698, 29] width 133 height 21
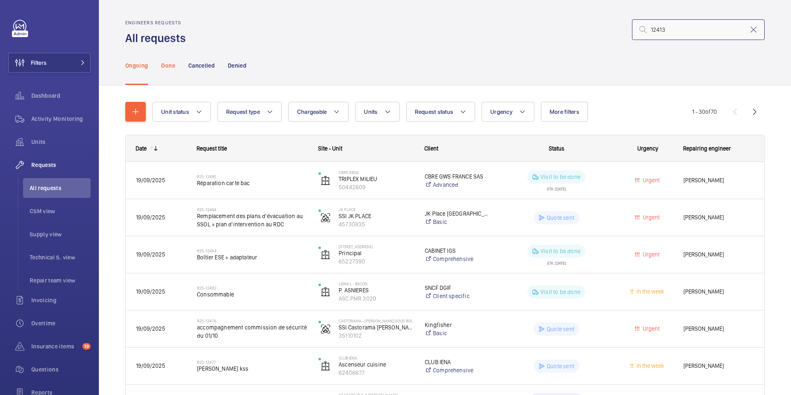
type input "12413"
click at [169, 68] on p "Done" at bounding box center [168, 65] width 14 height 8
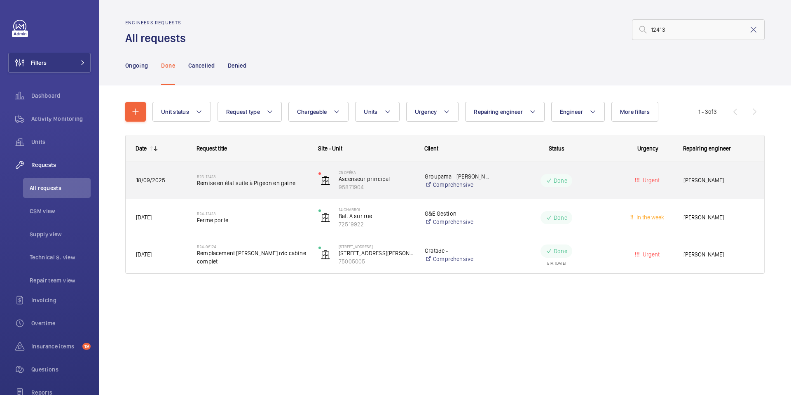
click at [249, 181] on span "Remise en état suite à Pigeon en gaine" at bounding box center [252, 183] width 111 height 8
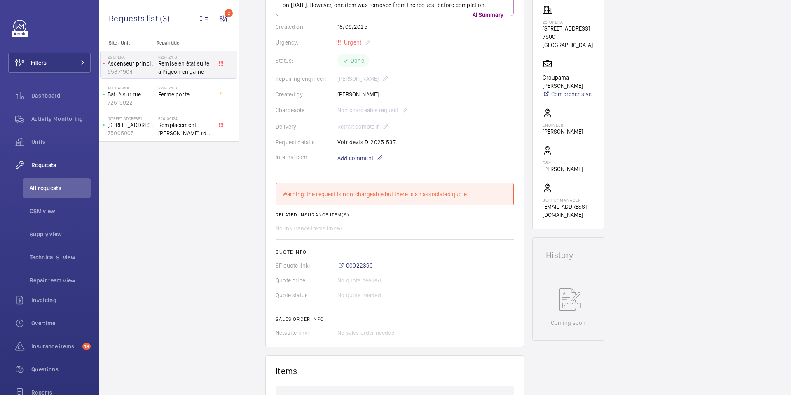
scroll to position [142, 0]
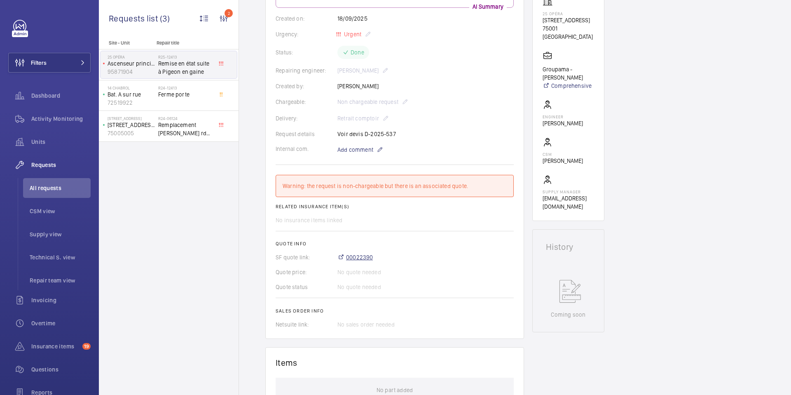
click at [365, 261] on span "00022390" at bounding box center [359, 257] width 27 height 8
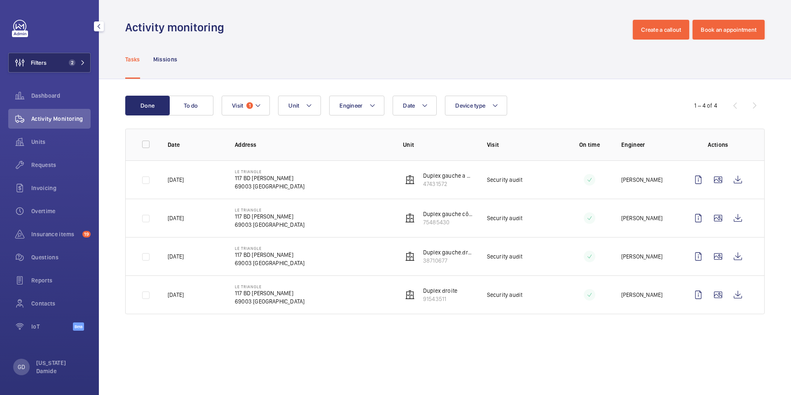
click at [86, 65] on button "Filters 2" at bounding box center [49, 63] width 82 height 20
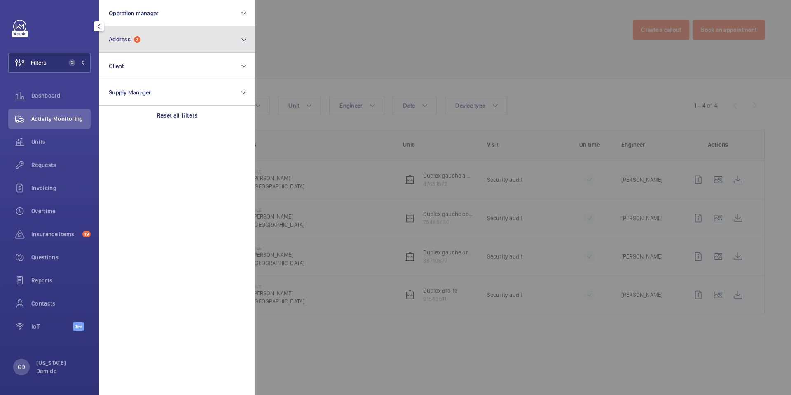
click at [150, 49] on button "Address 2" at bounding box center [177, 39] width 157 height 26
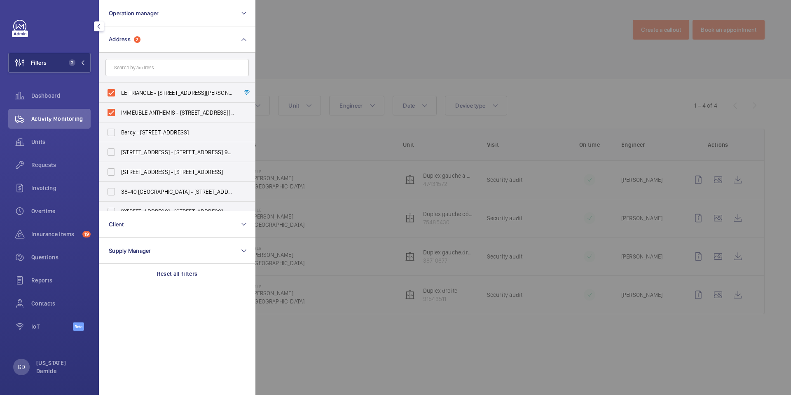
click at [132, 68] on input "text" at bounding box center [176, 67] width 143 height 17
click at [112, 94] on input "LE TRIANGLE - [STREET_ADDRESS][PERSON_NAME]" at bounding box center [111, 92] width 16 height 16
checkbox input "false"
click at [111, 112] on input "IMMEUBLE ANTHEMIS - [STREET_ADDRESS][PERSON_NAME]" at bounding box center [111, 112] width 16 height 16
checkbox input "false"
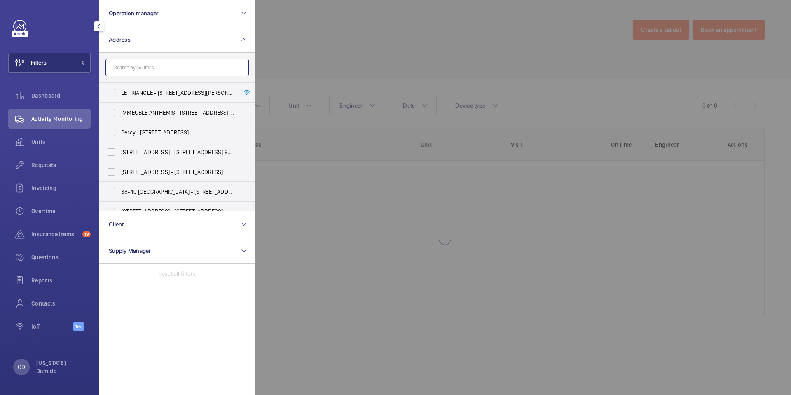
click at [136, 67] on input "text" at bounding box center [176, 67] width 143 height 17
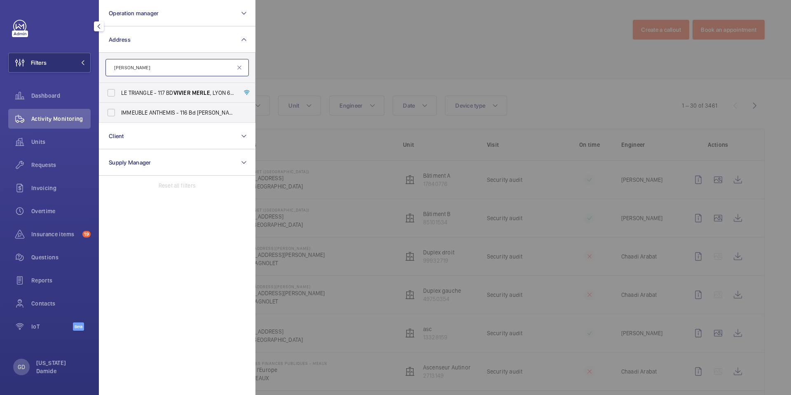
type input "[PERSON_NAME]"
click at [272, 65] on div at bounding box center [650, 197] width 791 height 395
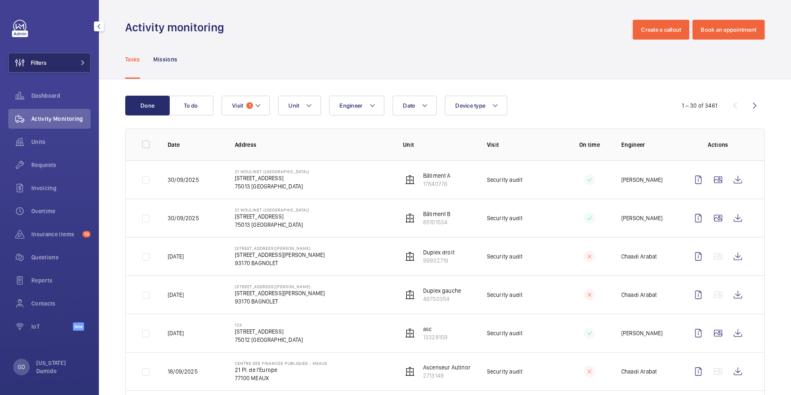
click at [72, 59] on button "Filters" at bounding box center [49, 63] width 82 height 20
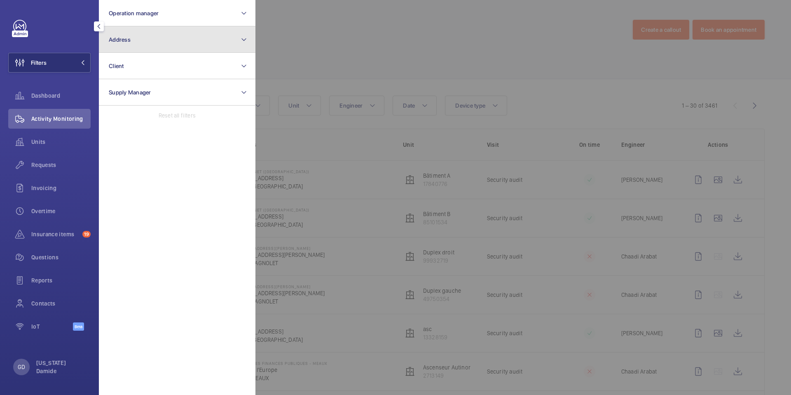
click at [148, 42] on button "Address" at bounding box center [177, 39] width 157 height 26
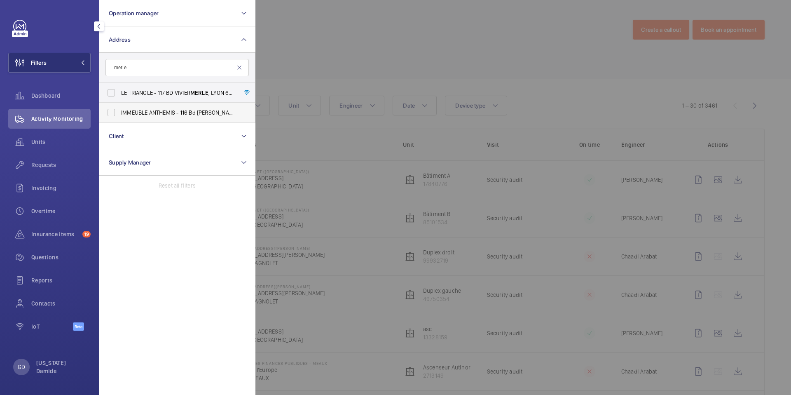
type input "merle"
click at [158, 114] on span "IMMEUBLE ANTHEMIS - [STREET_ADDRESS][PERSON_NAME]" at bounding box center [177, 112] width 113 height 8
click at [119, 114] on input "IMMEUBLE ANTHEMIS - [STREET_ADDRESS][PERSON_NAME]" at bounding box center [111, 112] width 16 height 16
checkbox input "true"
click at [323, 61] on div at bounding box center [650, 197] width 791 height 395
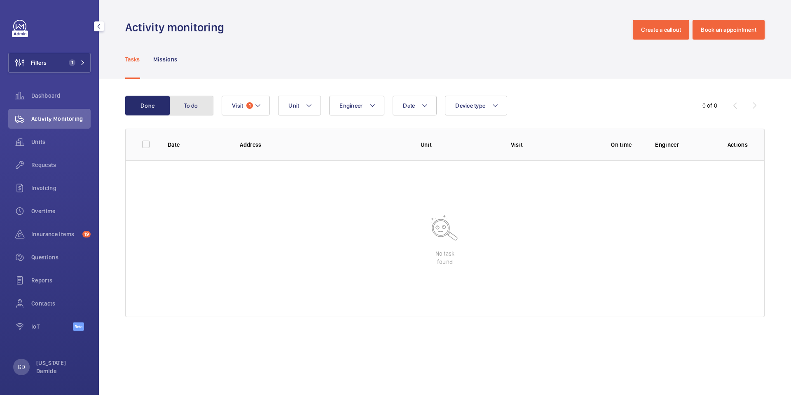
click at [190, 112] on button "To do" at bounding box center [191, 106] width 45 height 20
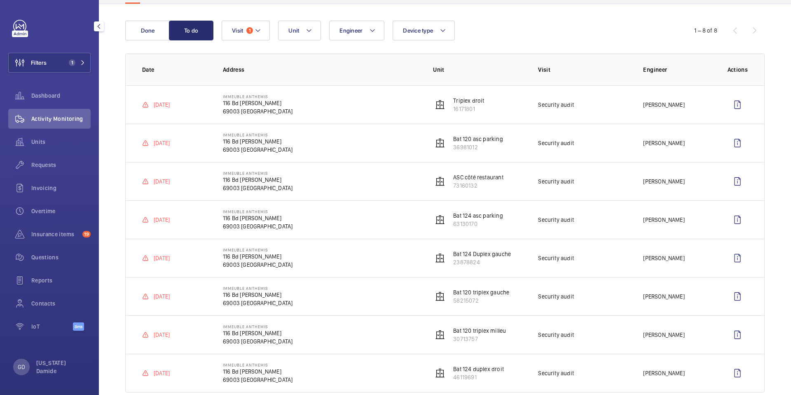
scroll to position [75, 0]
